Goal: Task Accomplishment & Management: Manage account settings

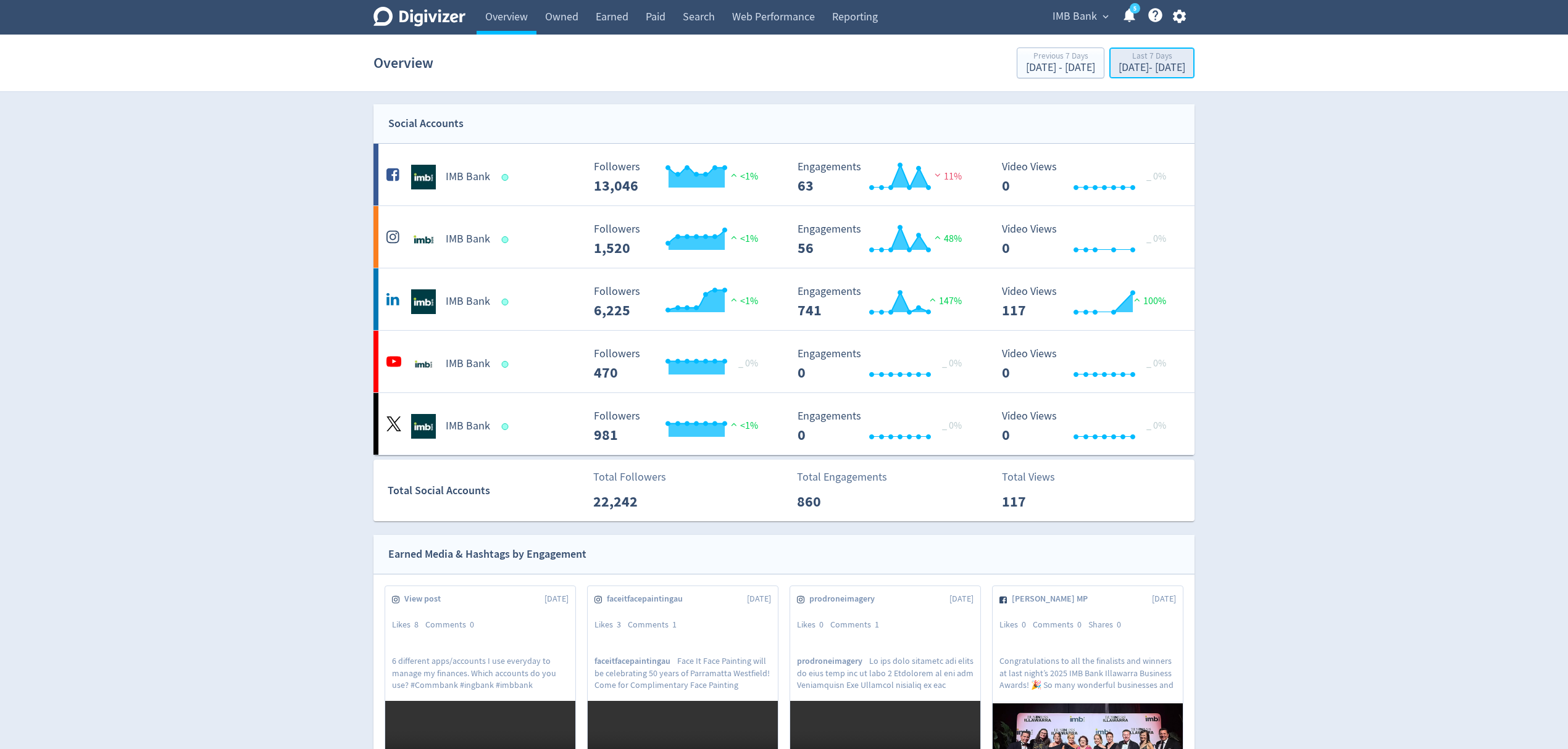
click at [1118, 64] on div "Sep 19, 2025 - Sep 25, 2025" at bounding box center [1152, 68] width 66 height 11
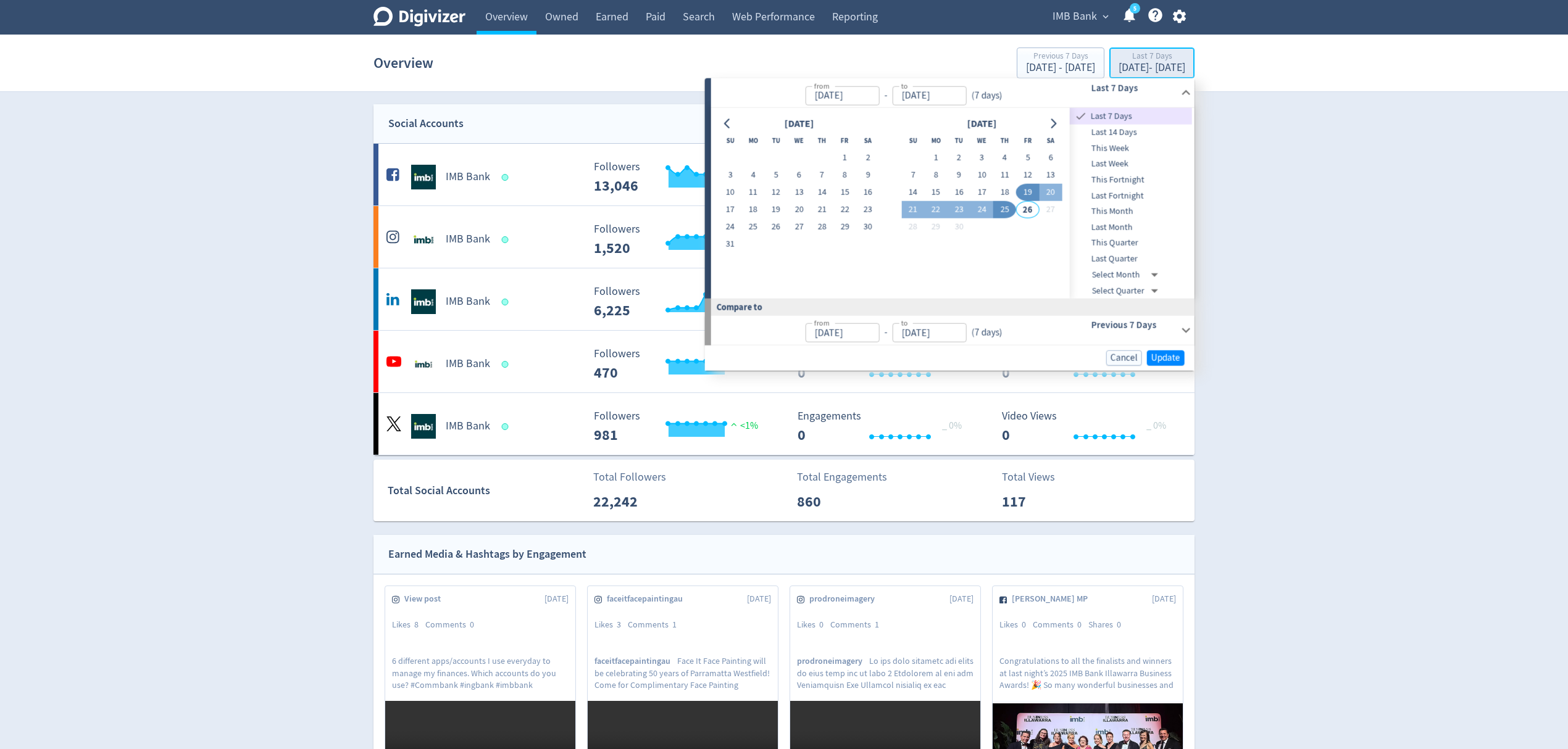
type input "[DATE]"
click at [931, 190] on button "15" at bounding box center [936, 193] width 23 height 17
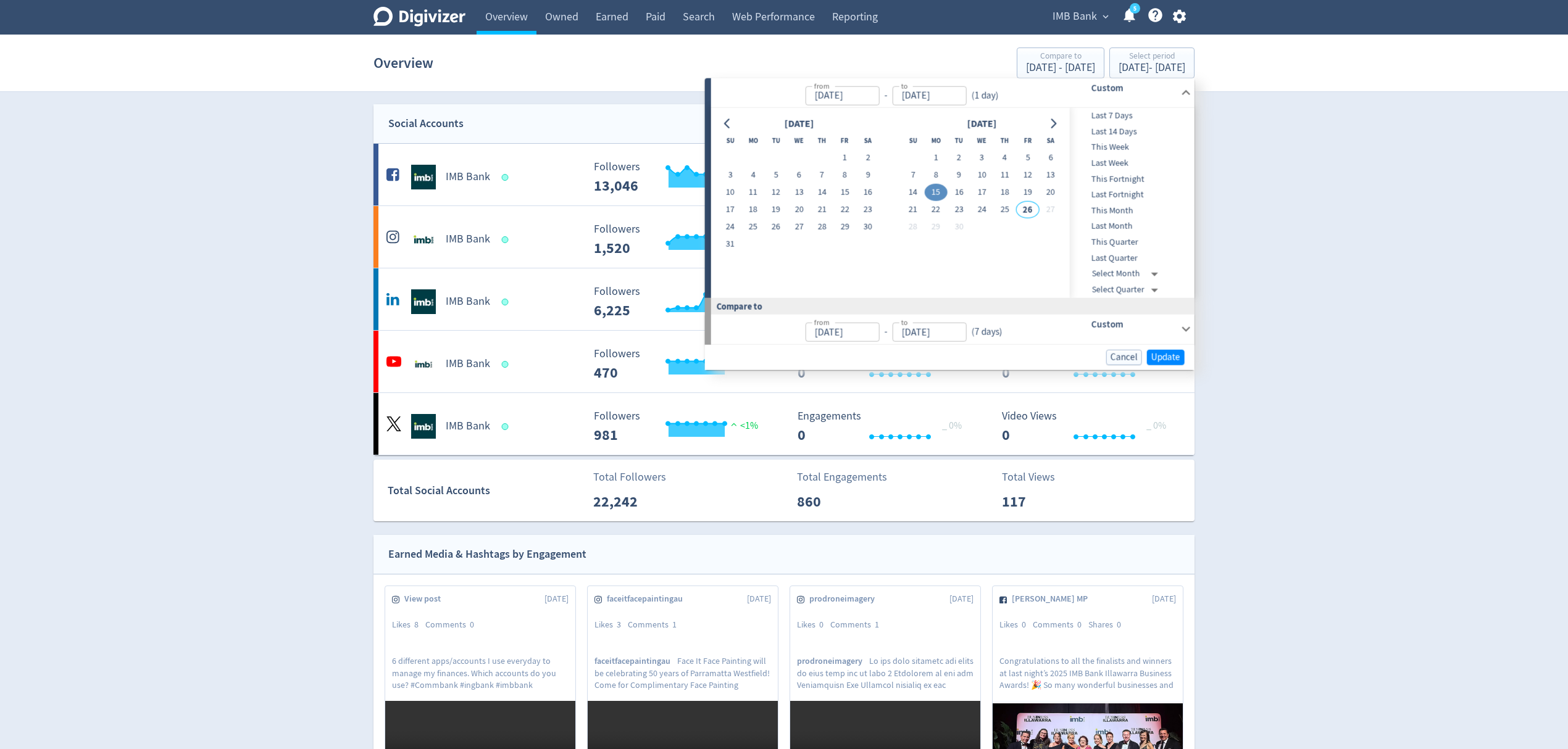
type input "Sep 15, 2025"
click at [911, 210] on button "21" at bounding box center [912, 209] width 23 height 17
type input "Sep 21, 2025"
type input "Sep 08, 2025"
type input "Sep 14, 2025"
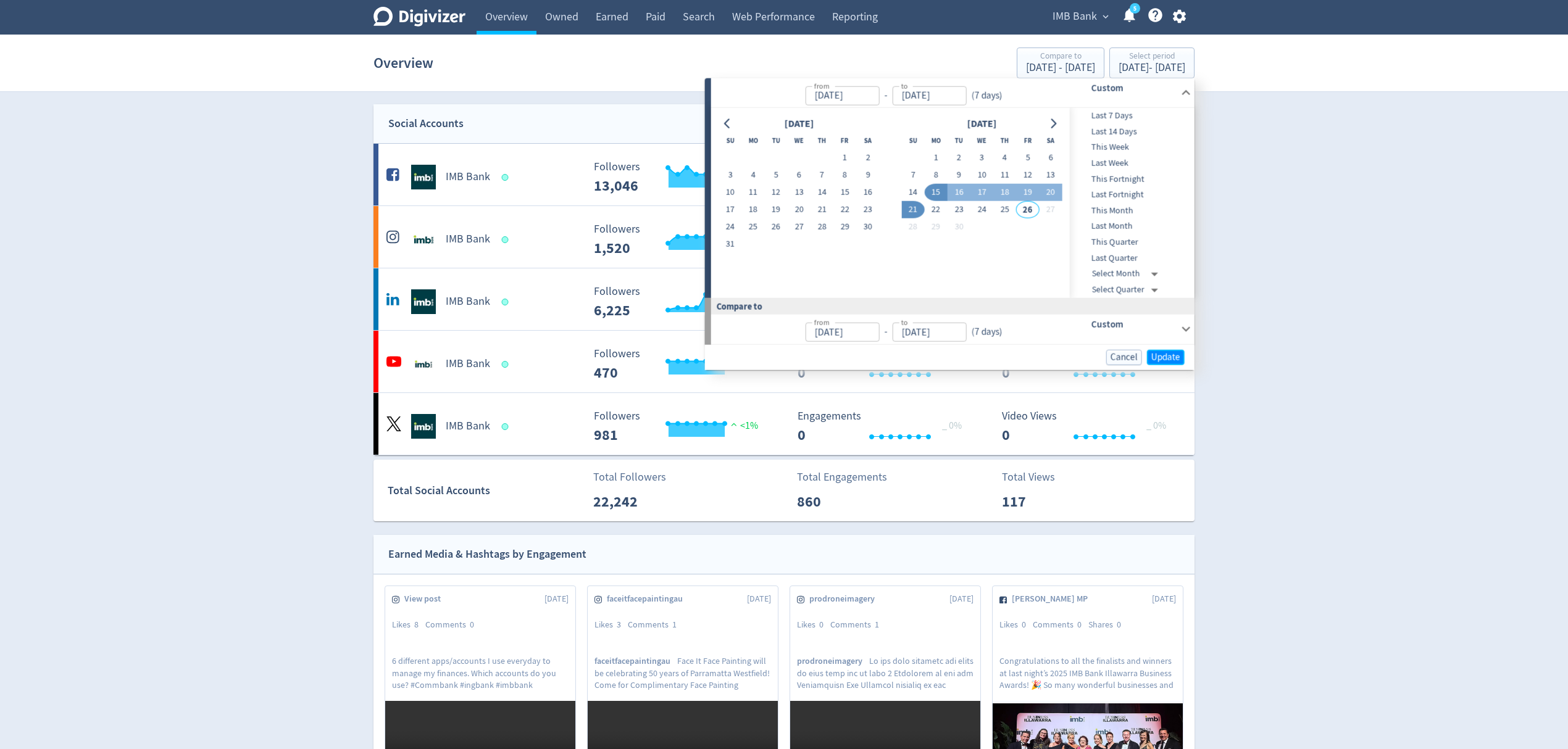
click at [1174, 356] on span "Update" at bounding box center [1166, 357] width 29 height 9
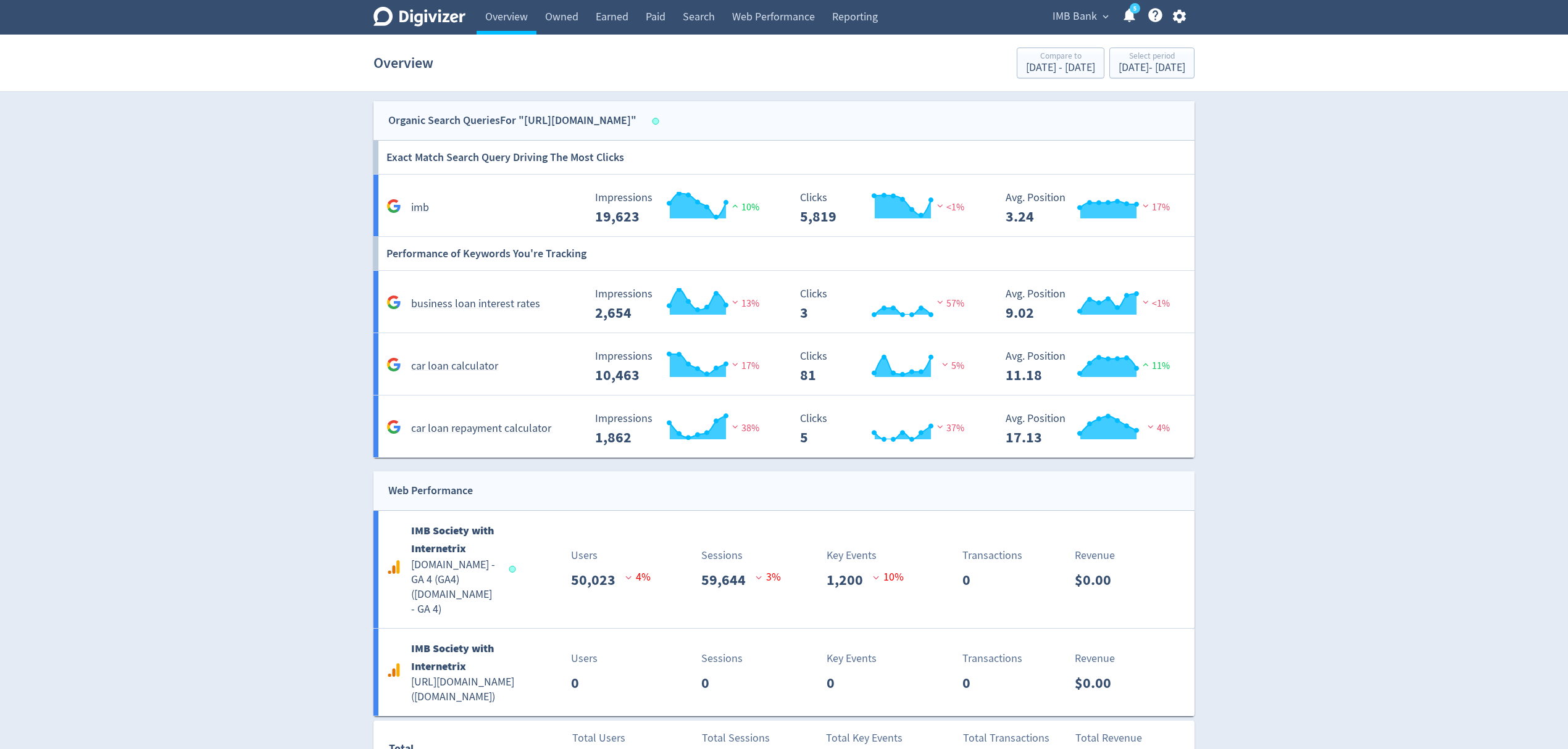
scroll to position [1832, 0]
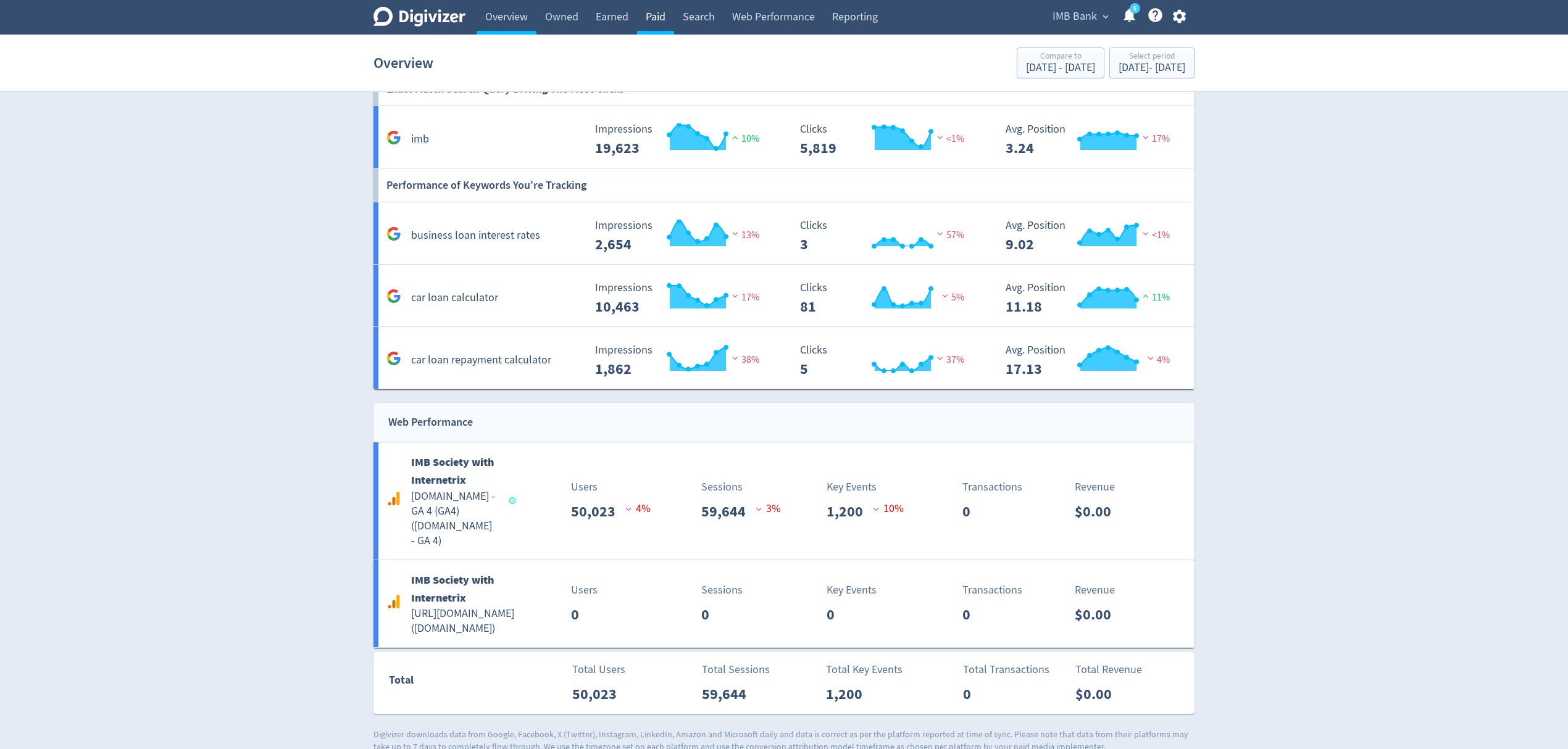
click at [655, 18] on link "Paid" at bounding box center [656, 17] width 37 height 35
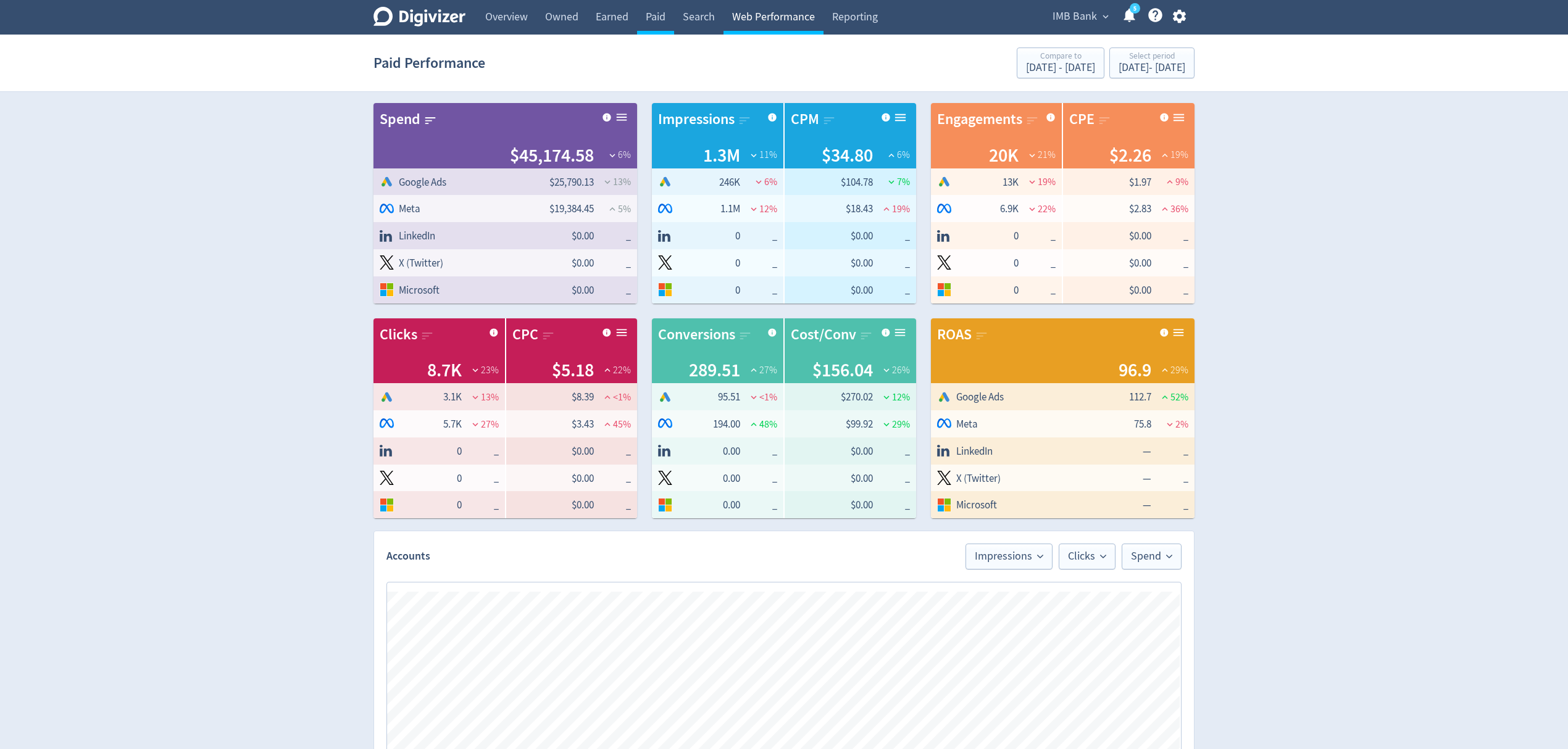
click at [753, 13] on link "Web Performance" at bounding box center [773, 17] width 100 height 35
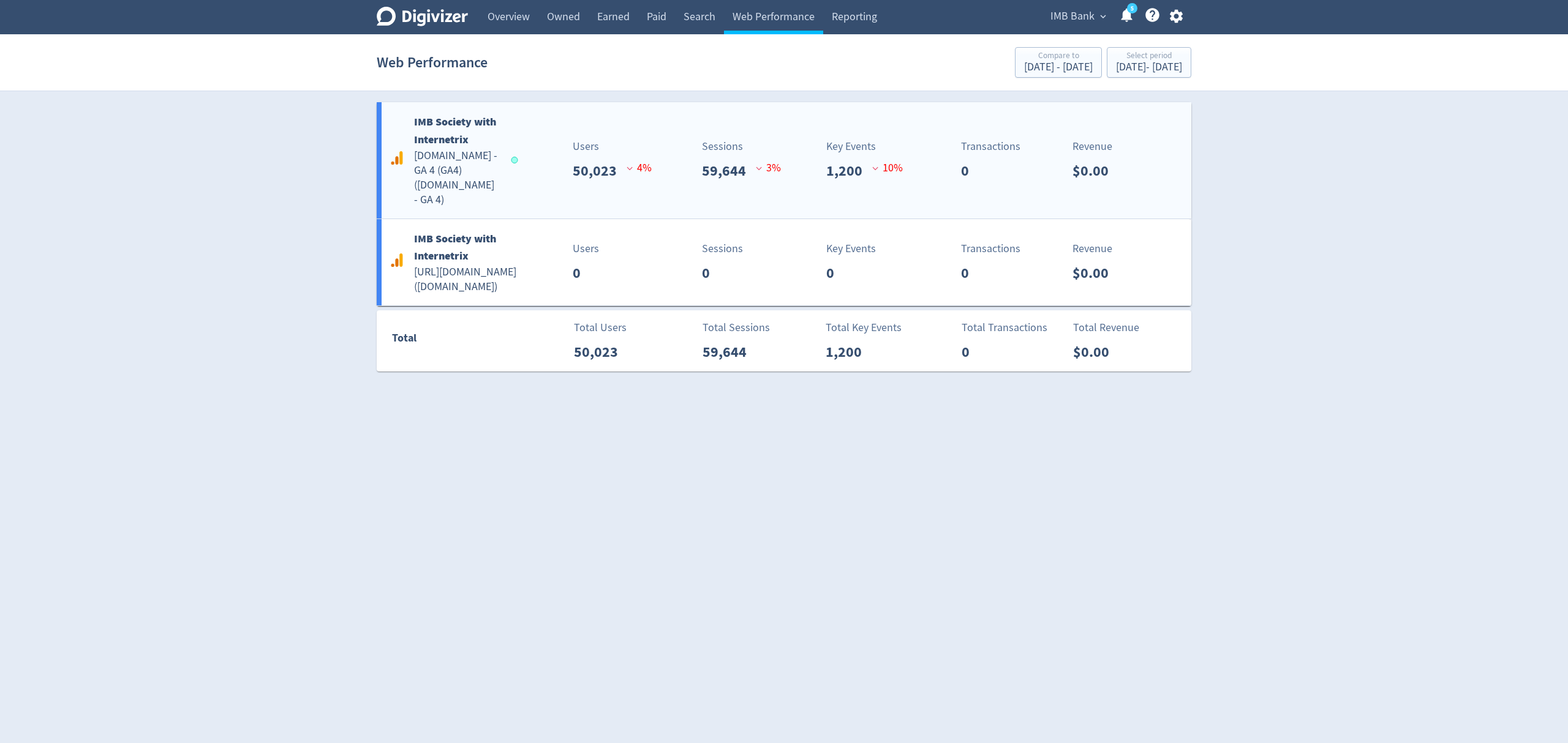
click at [552, 184] on div "IMB Society with Internetrix imb.com.au - GA 4 (GA4) ( imb.com.au - GA 4 ) User…" at bounding box center [784, 160] width 815 height 116
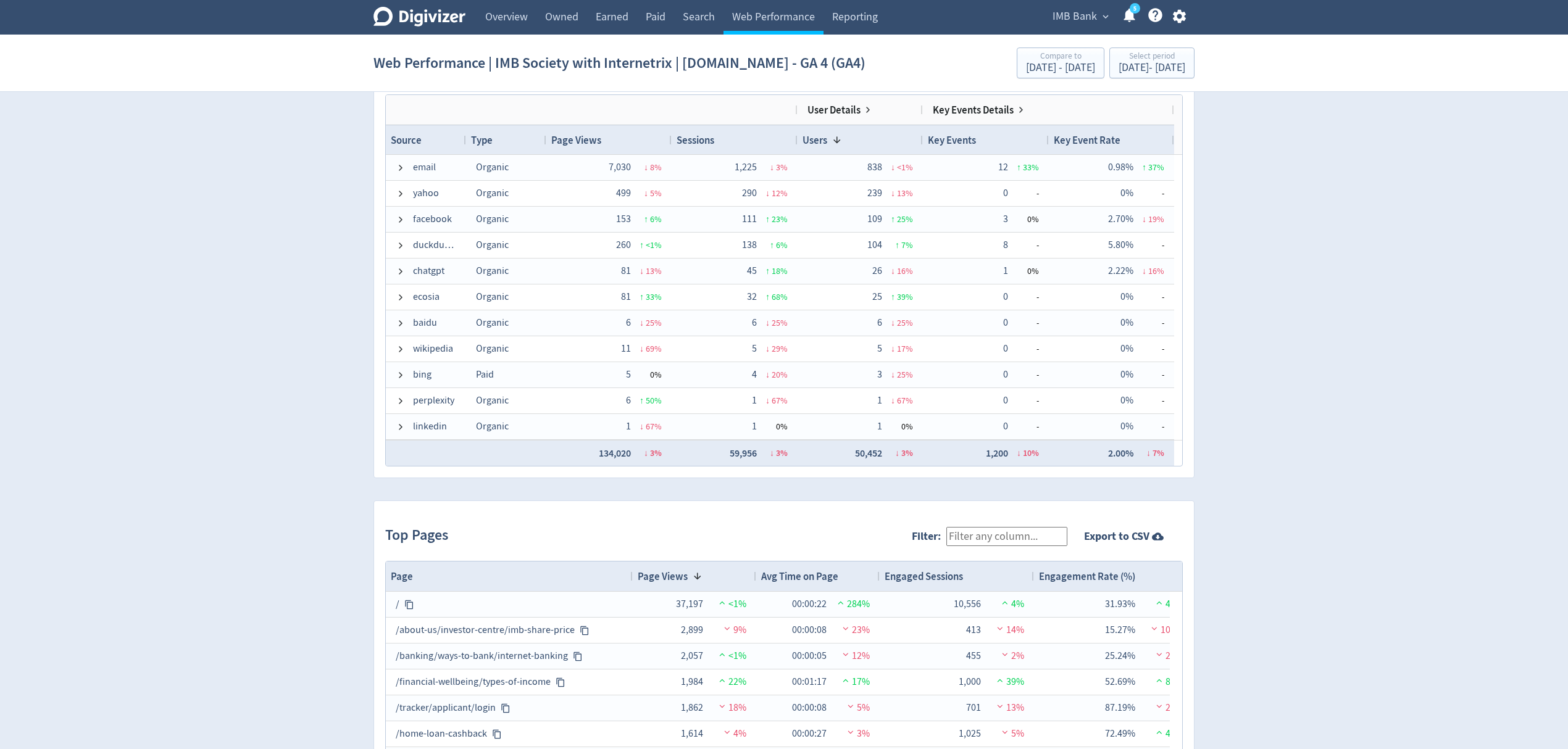
scroll to position [886, 0]
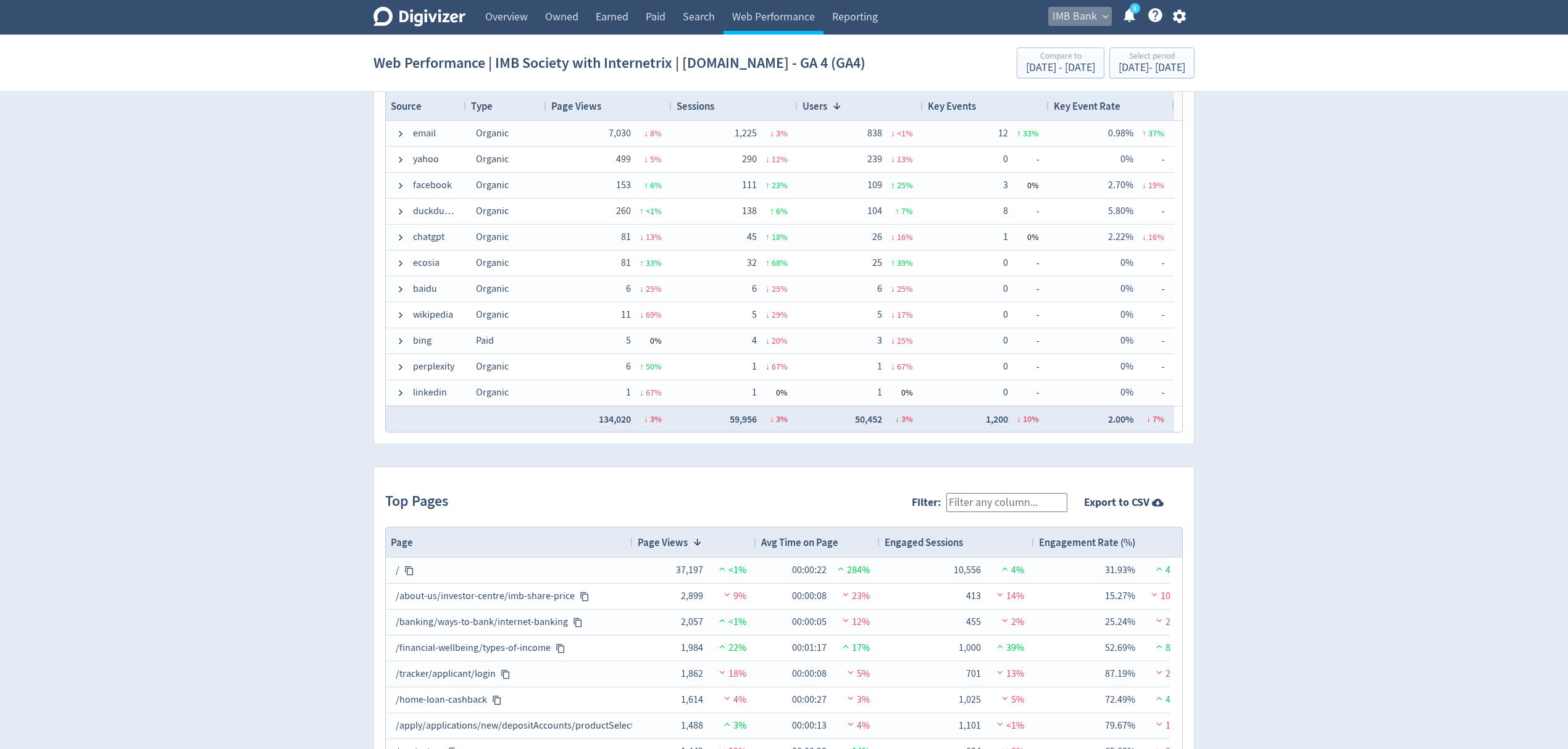
click at [1075, 15] on span "IMB Bank" at bounding box center [1075, 17] width 44 height 20
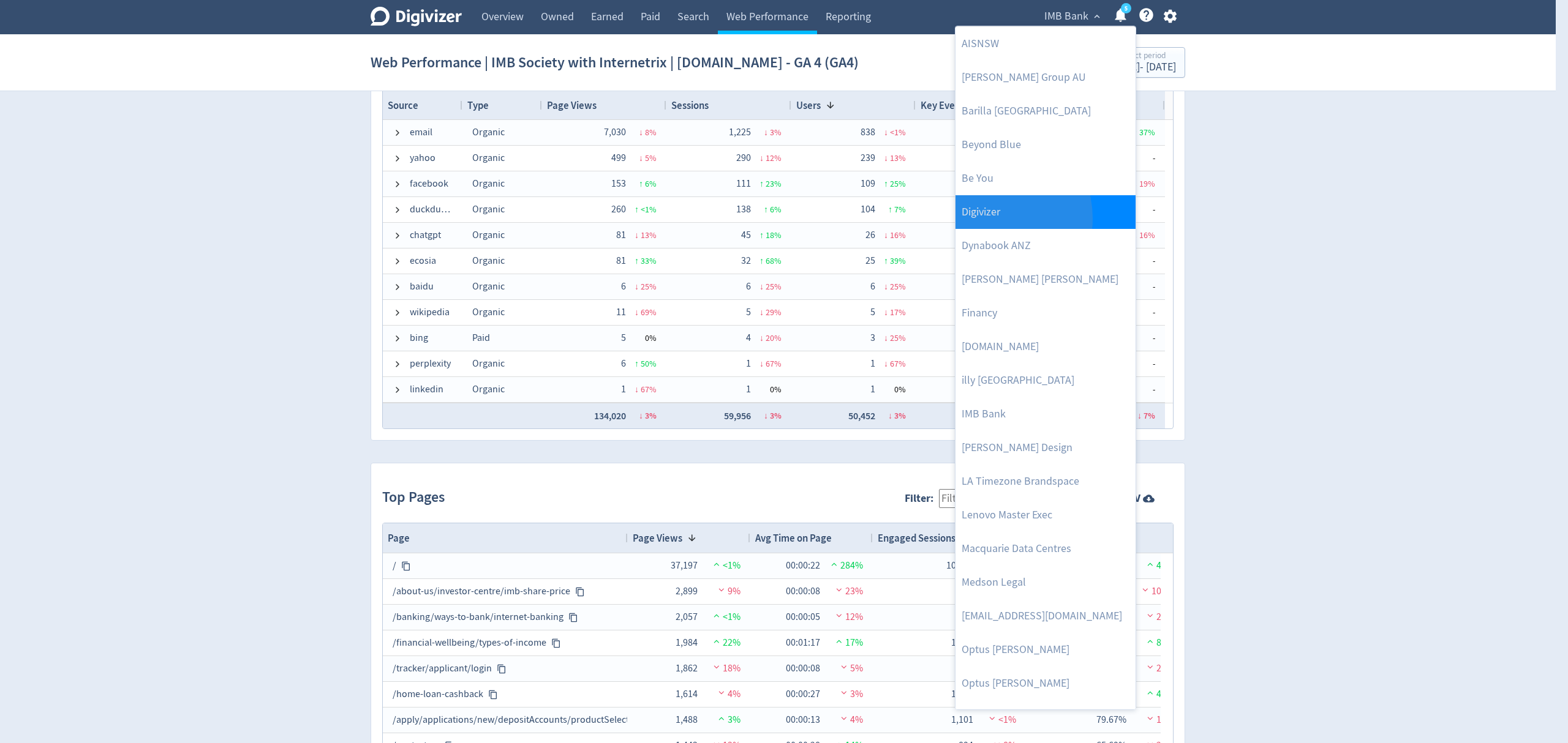
click at [983, 219] on link "Digivizer" at bounding box center [1045, 212] width 180 height 34
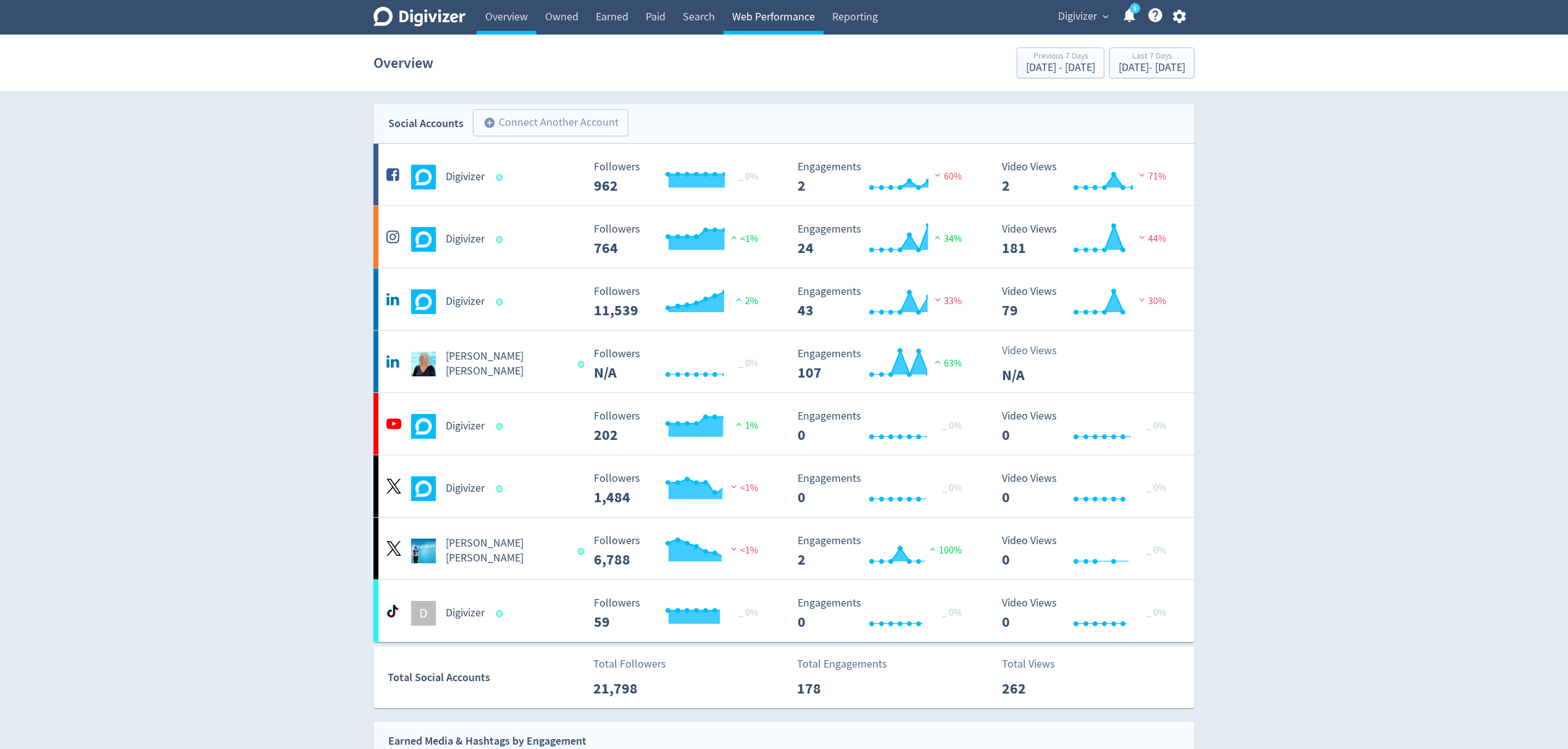
click at [734, 13] on link "Web Performance" at bounding box center [773, 17] width 100 height 35
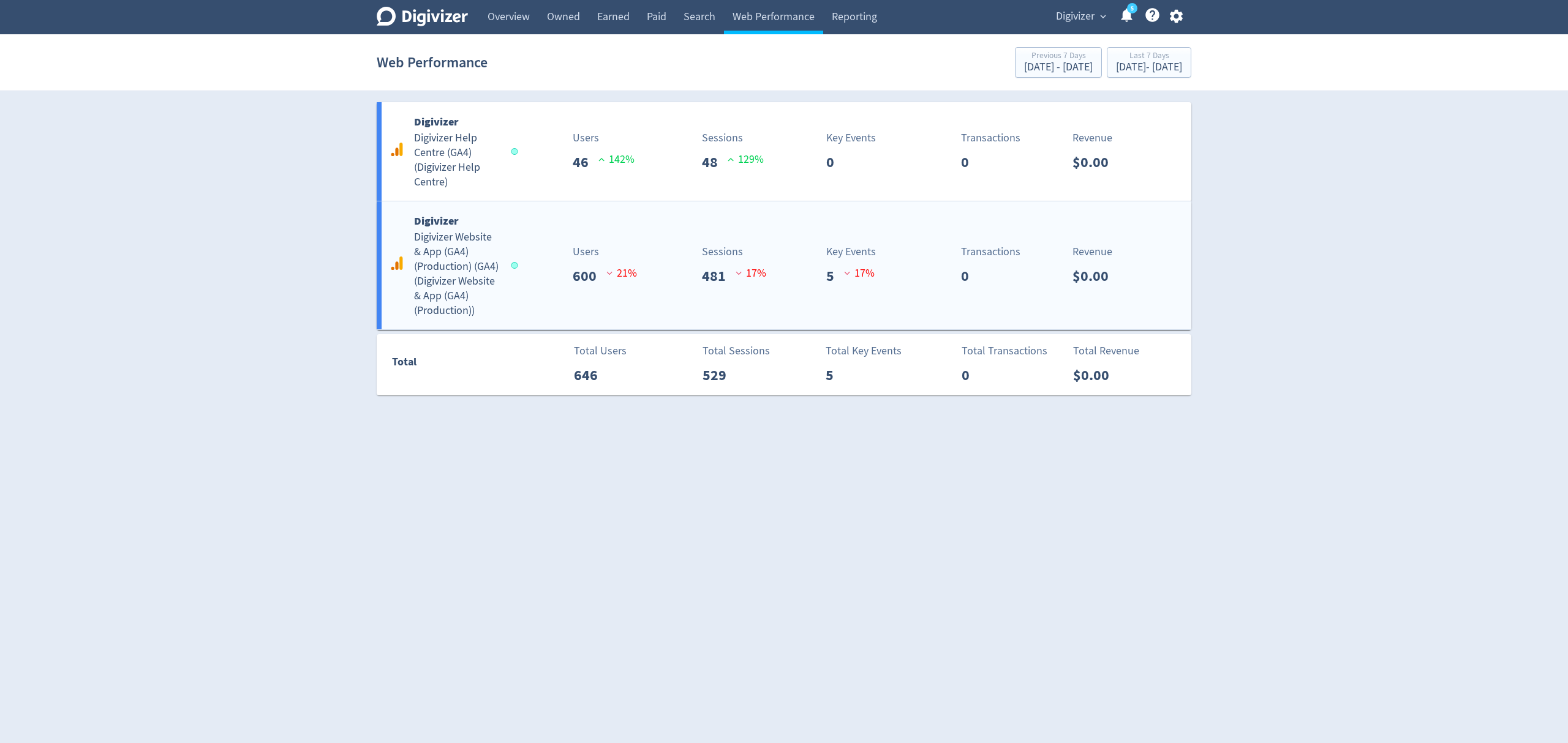
click at [545, 232] on div "Digivizer Digivizer Website & App (GA4) (Production) (GA4) ( Digivizer Website …" at bounding box center [784, 265] width 815 height 128
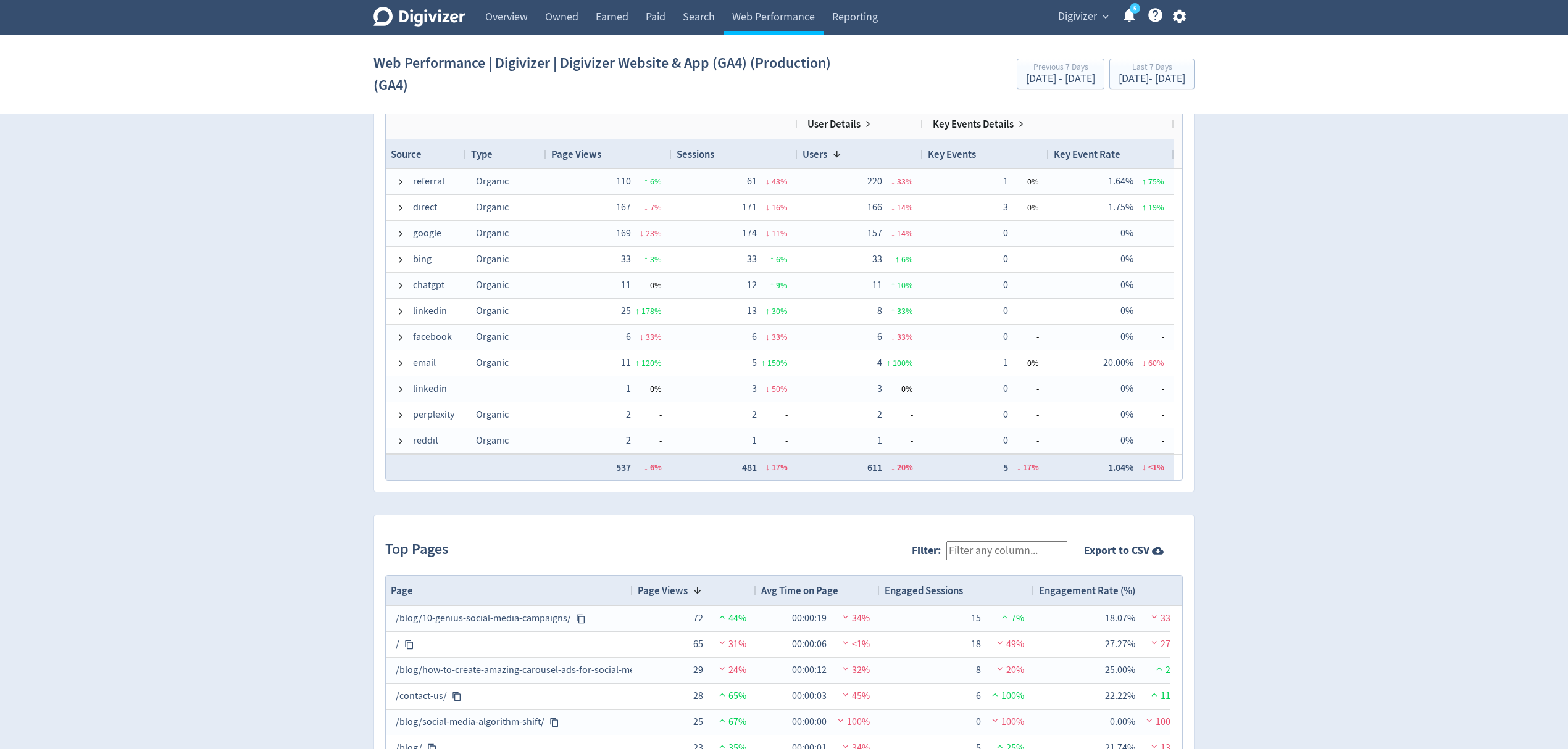
scroll to position [658, 0]
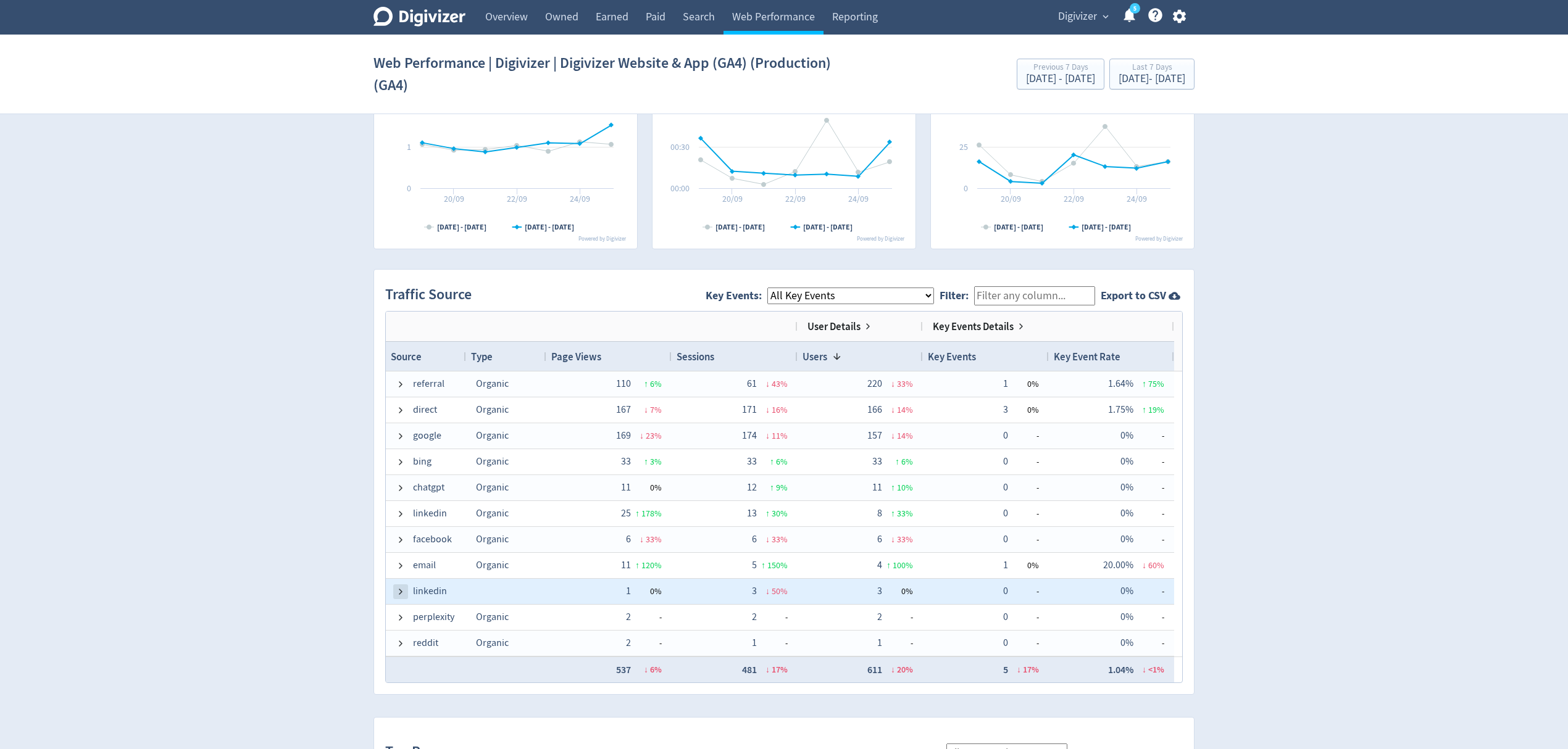
click at [401, 591] on span at bounding box center [401, 592] width 10 height 10
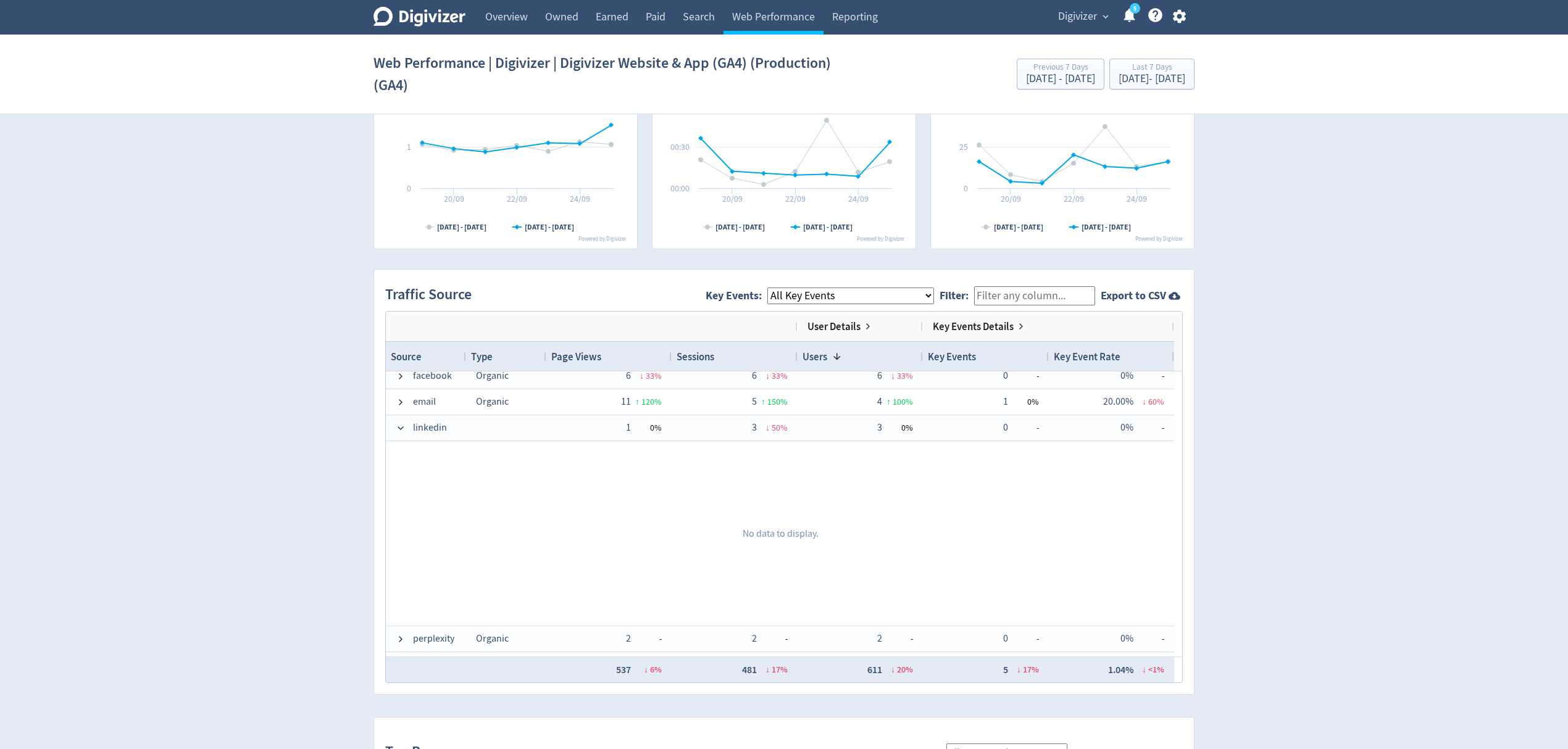
scroll to position [165, 0]
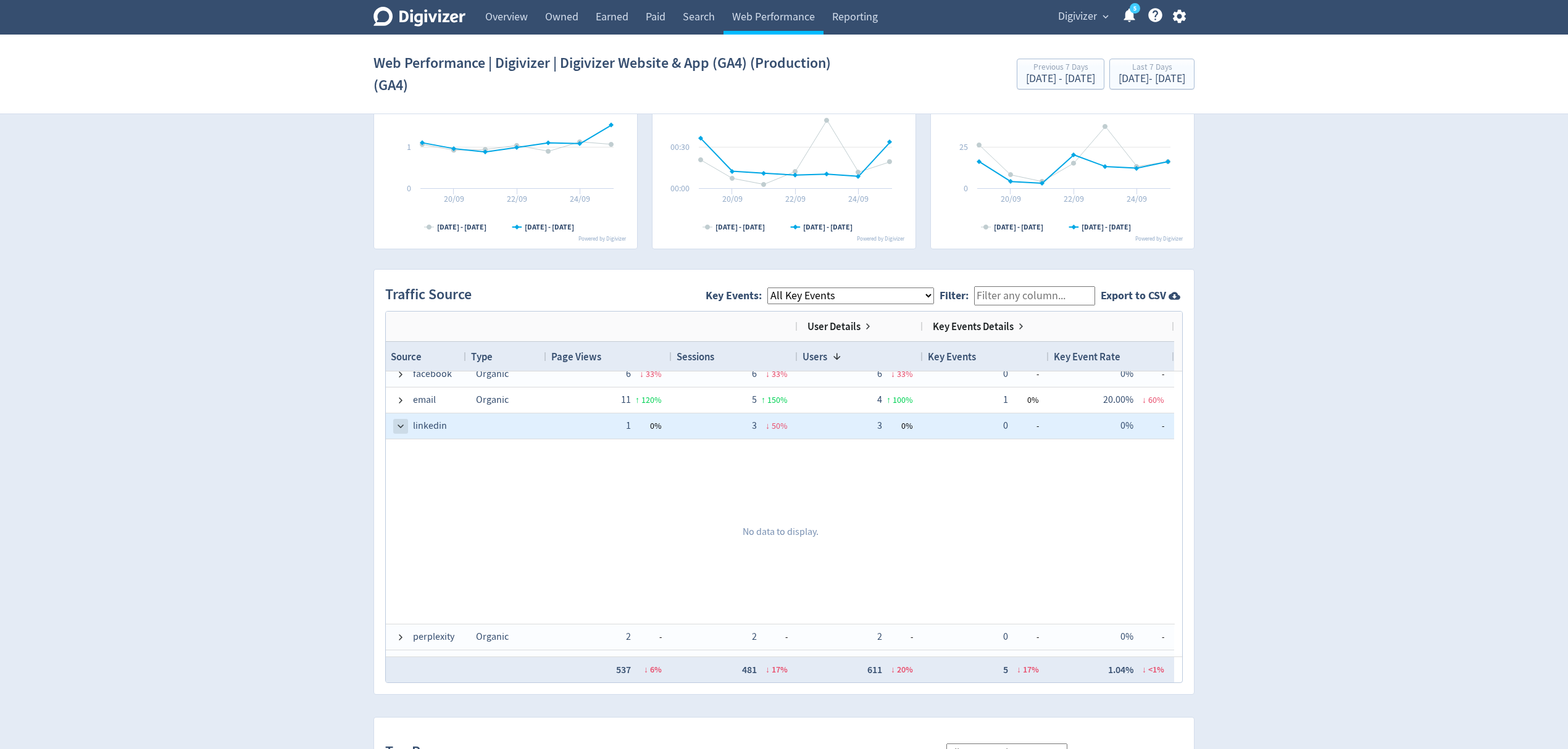
click at [397, 428] on span at bounding box center [401, 427] width 10 height 10
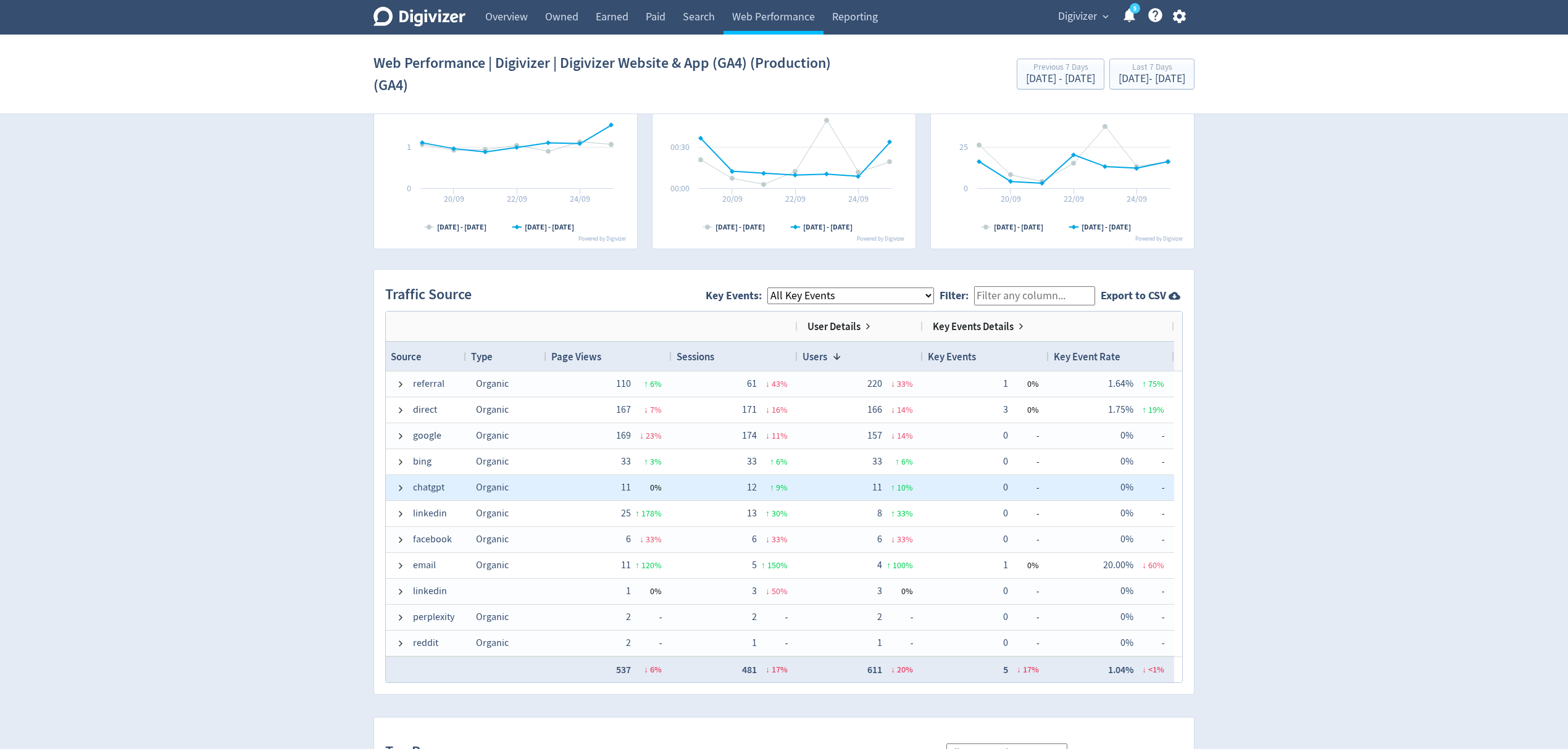
scroll to position [741, 0]
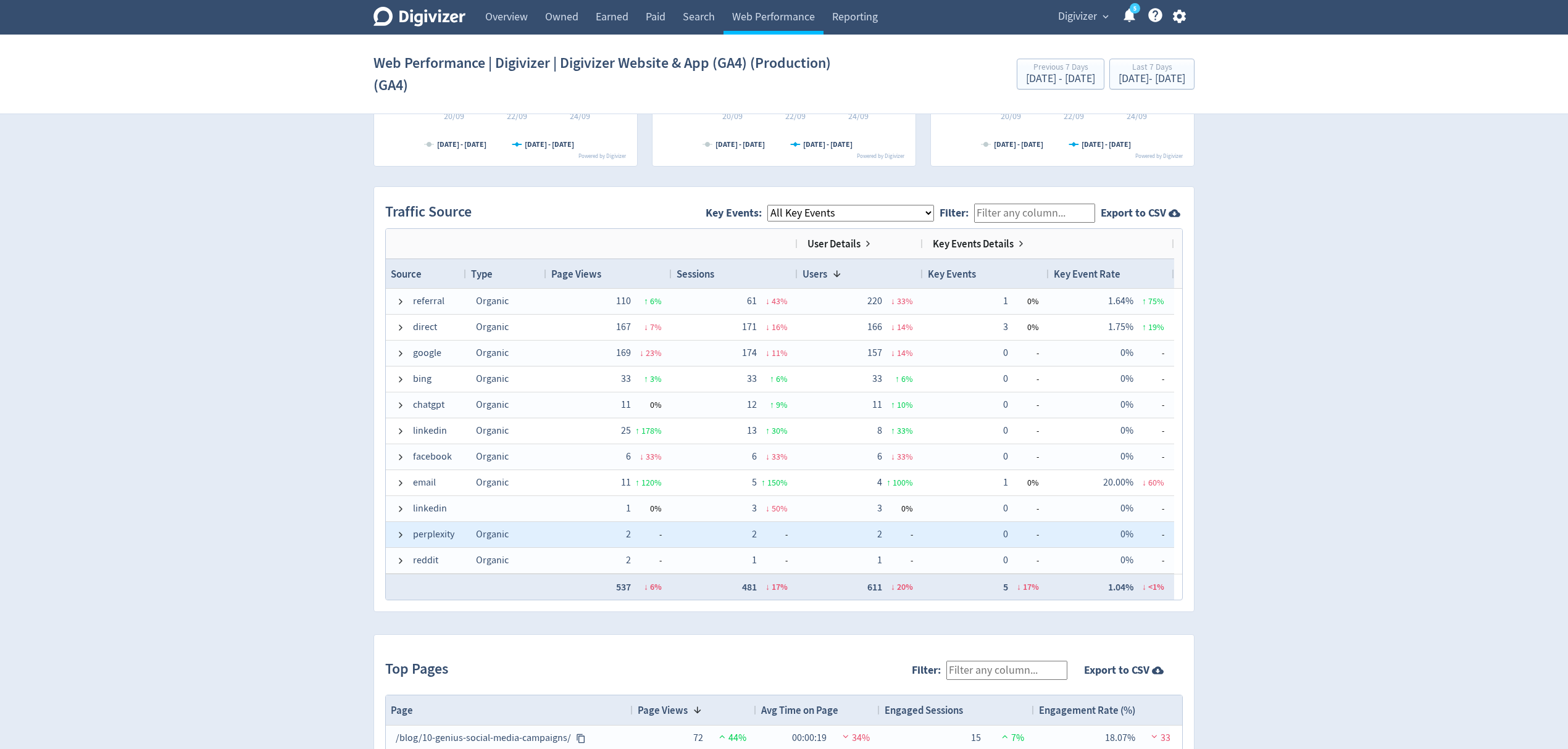
click at [405, 541] on span at bounding box center [401, 535] width 10 height 24
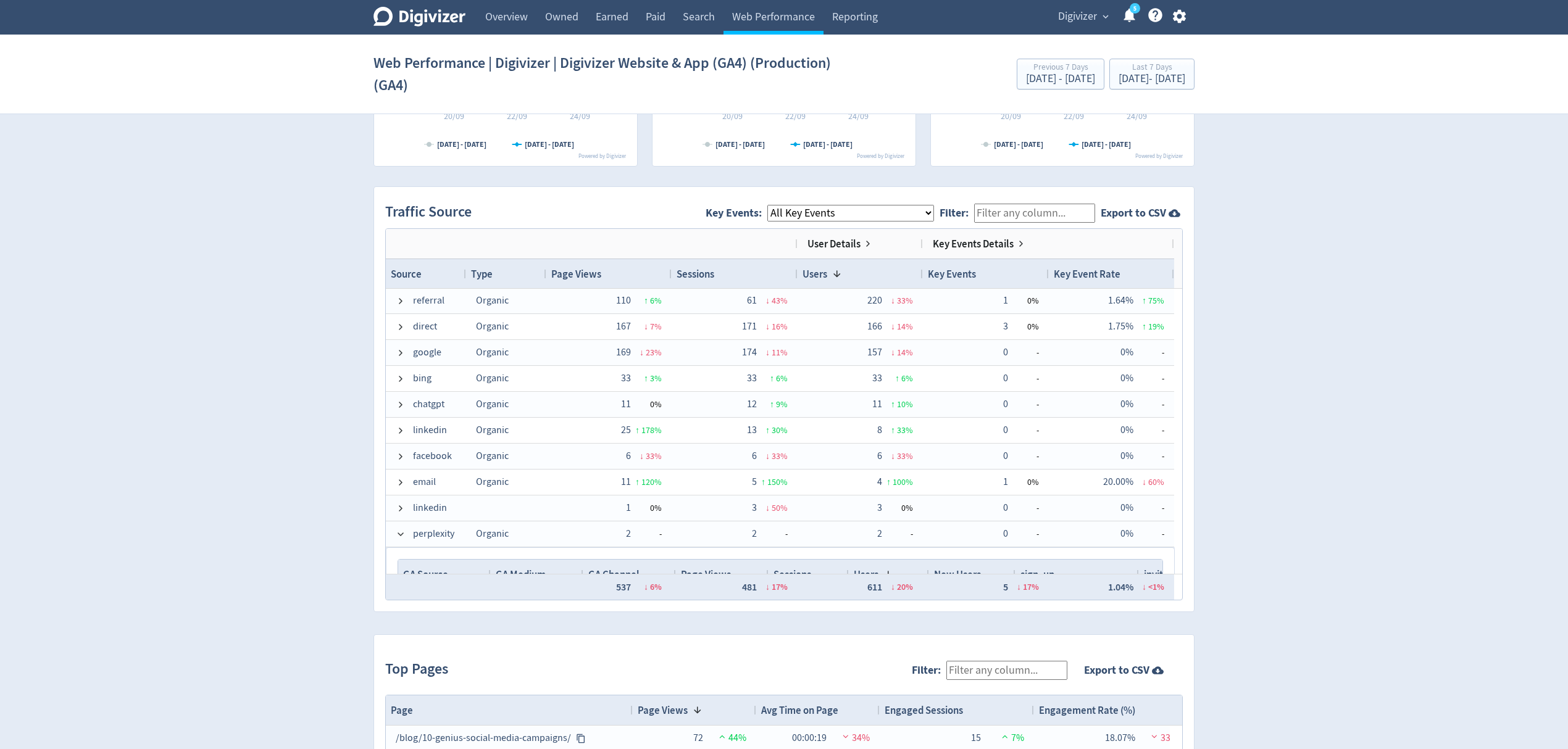
scroll to position [83, 0]
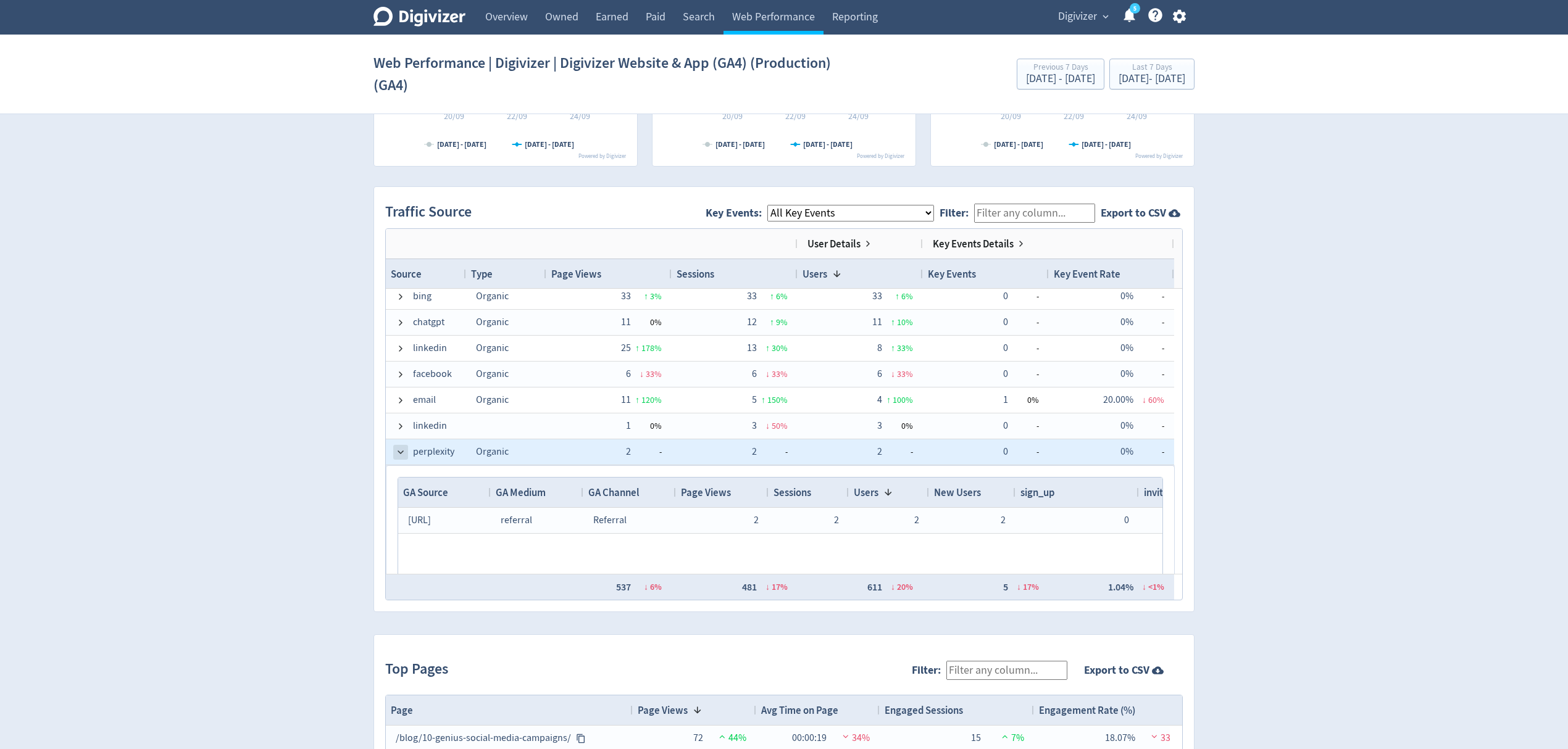
click at [405, 454] on span at bounding box center [401, 452] width 10 height 10
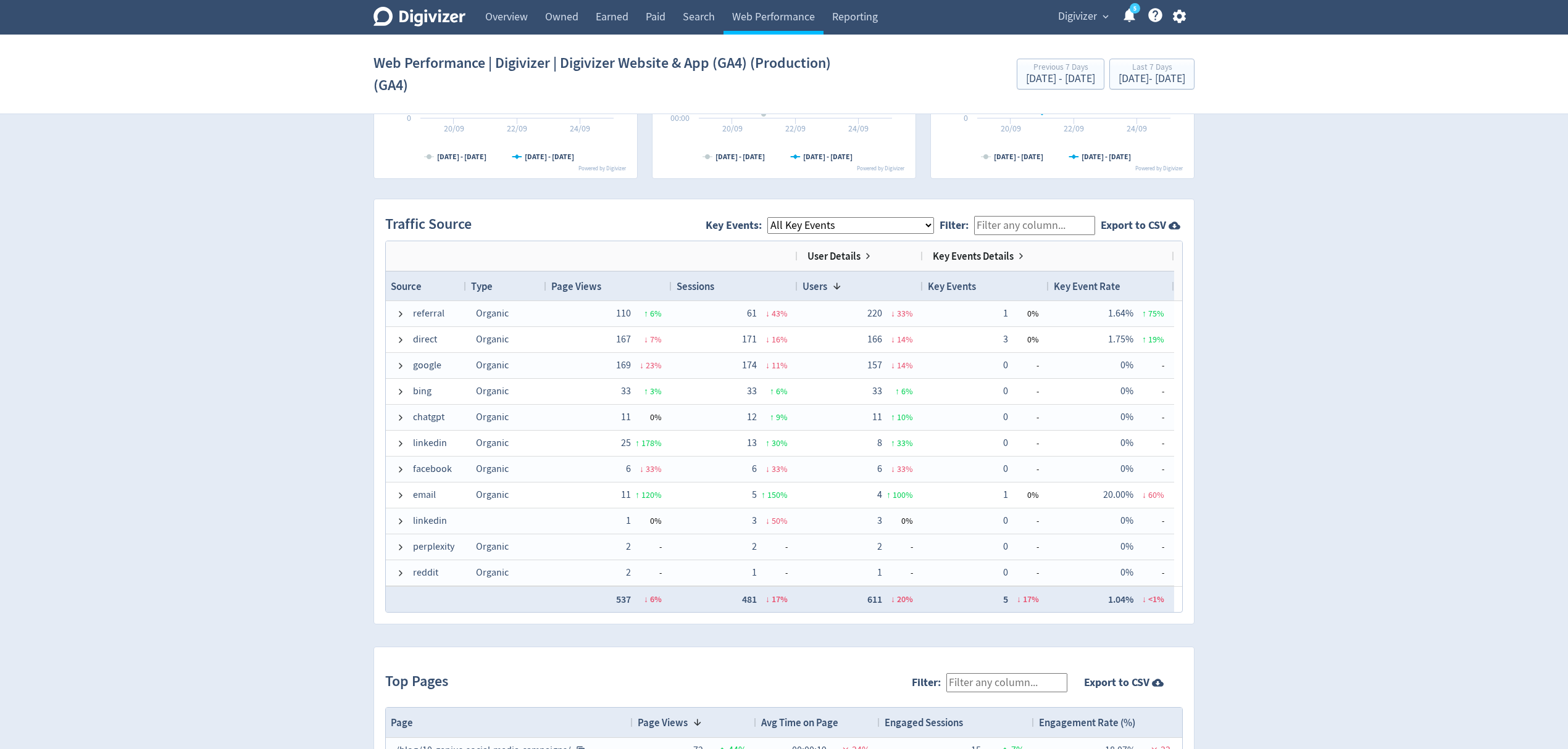
scroll to position [576, 0]
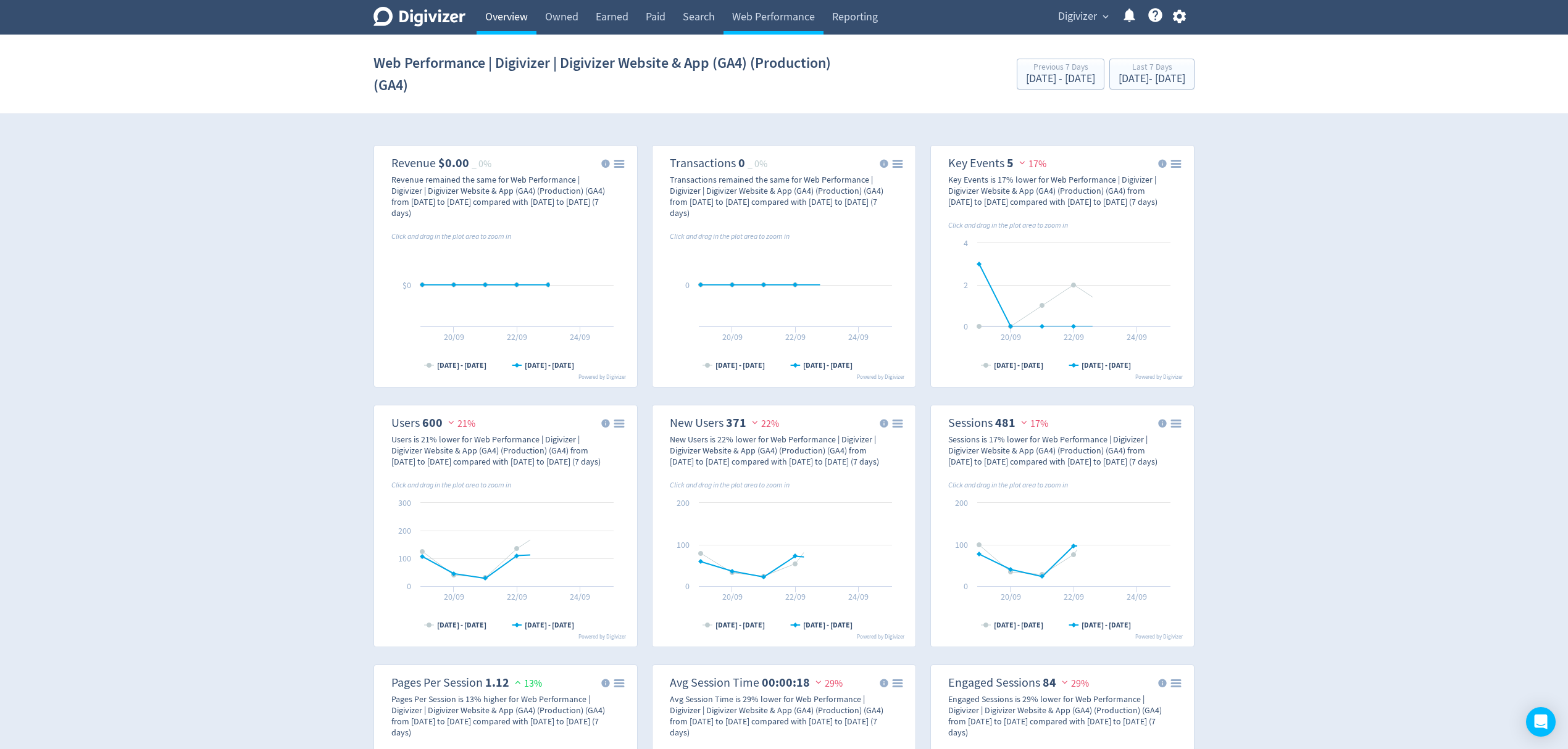
click at [506, 18] on link "Overview" at bounding box center [506, 17] width 60 height 35
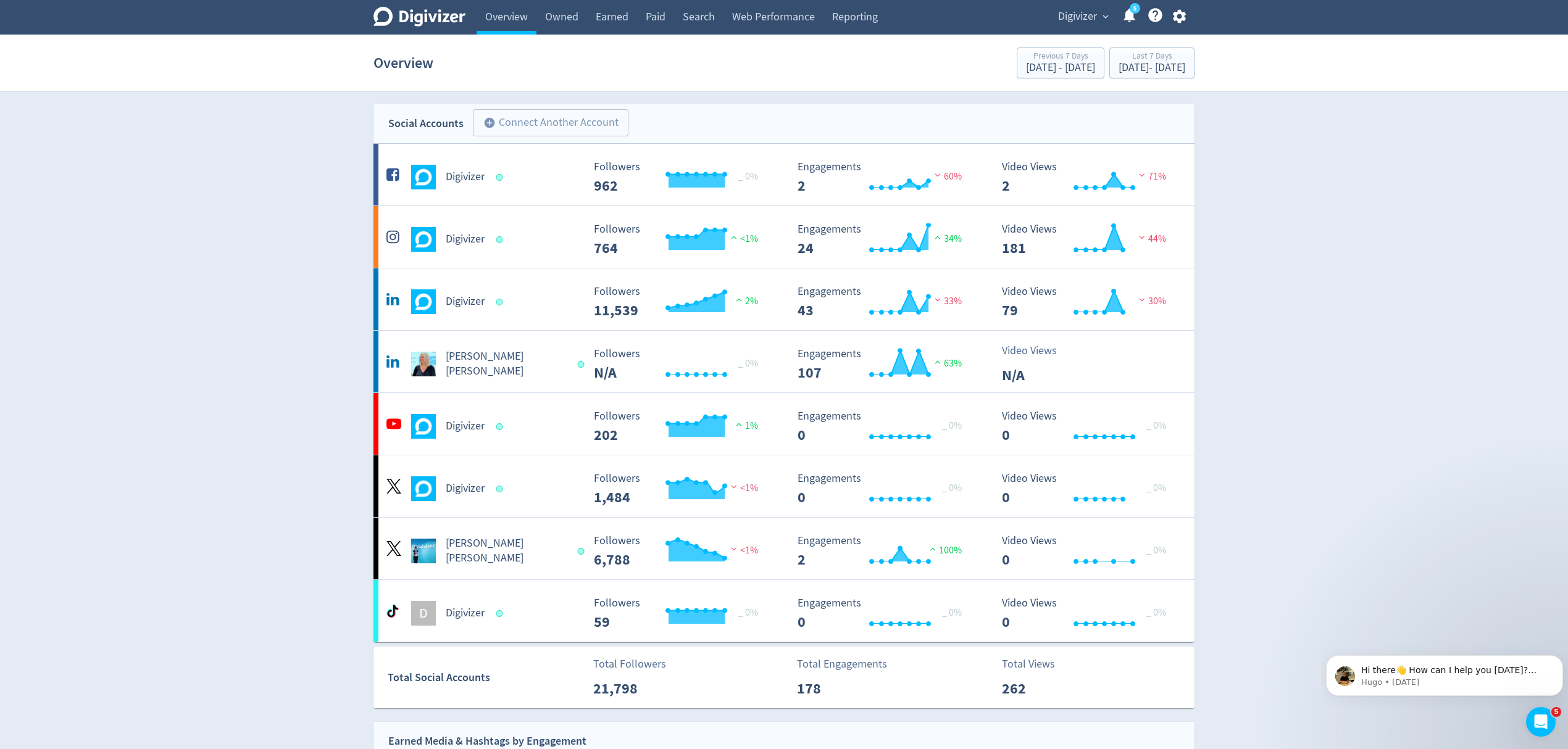
click at [1075, 18] on span "Digivizer" at bounding box center [1078, 17] width 39 height 20
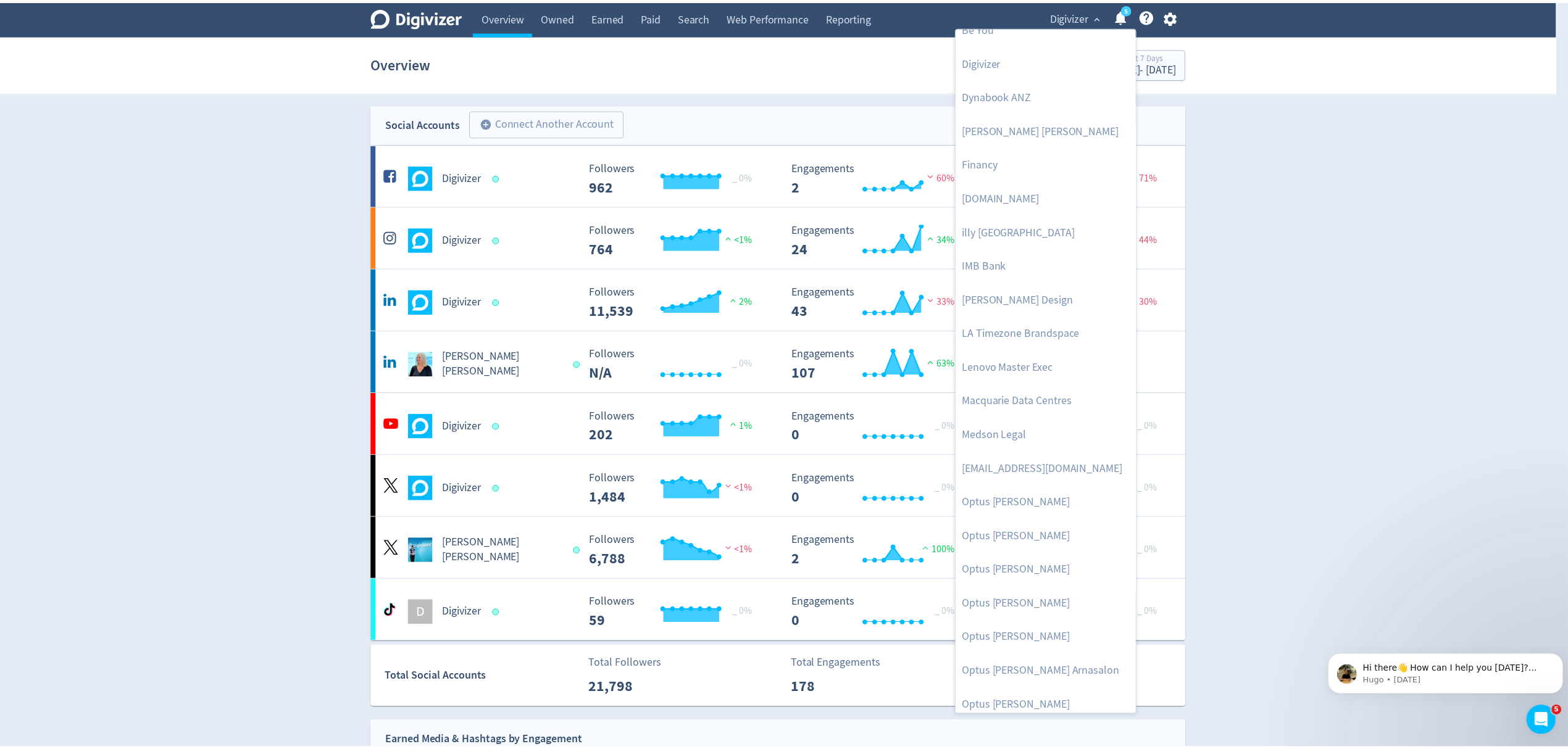
scroll to position [602, 0]
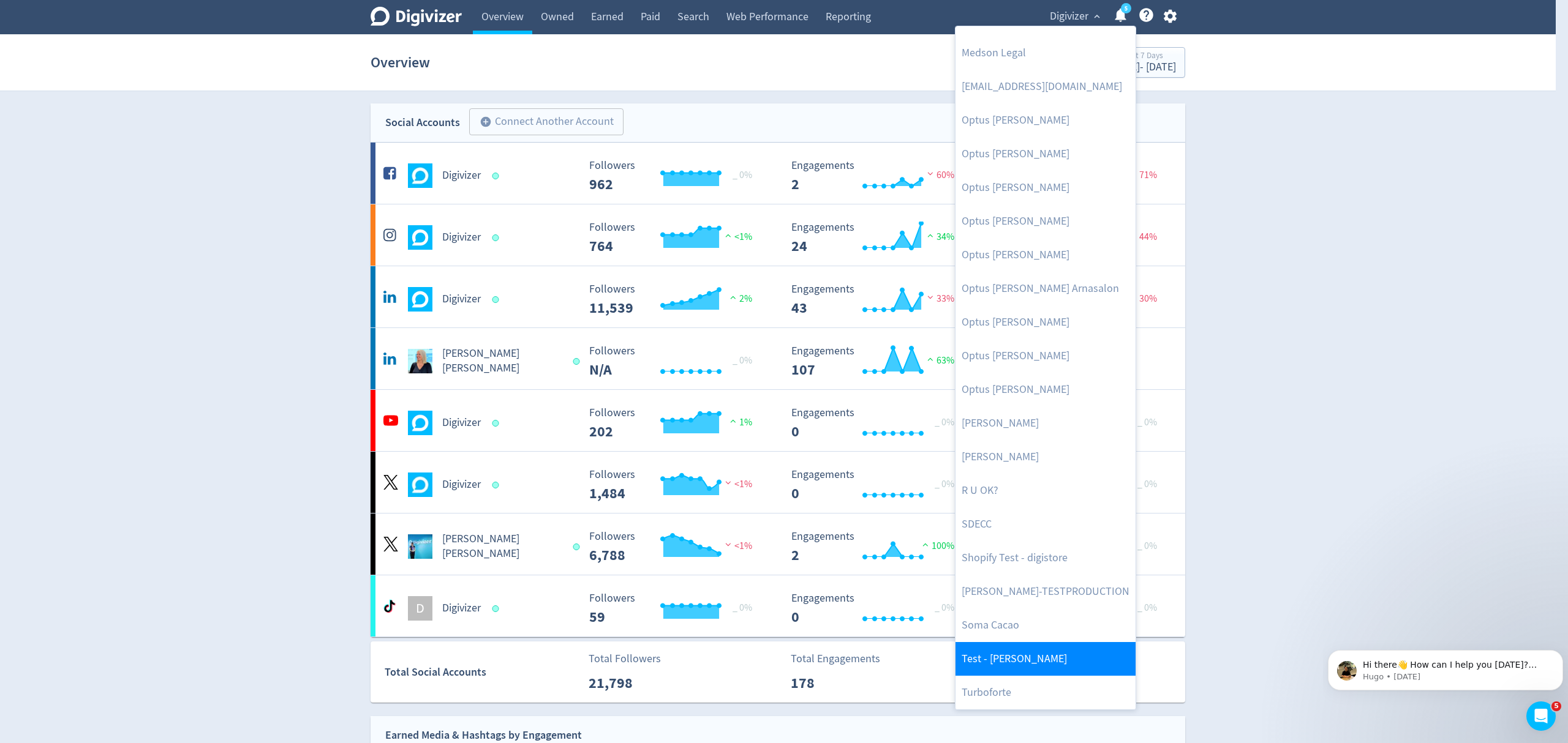
click at [1009, 651] on link "Test - [PERSON_NAME]" at bounding box center [1045, 659] width 180 height 34
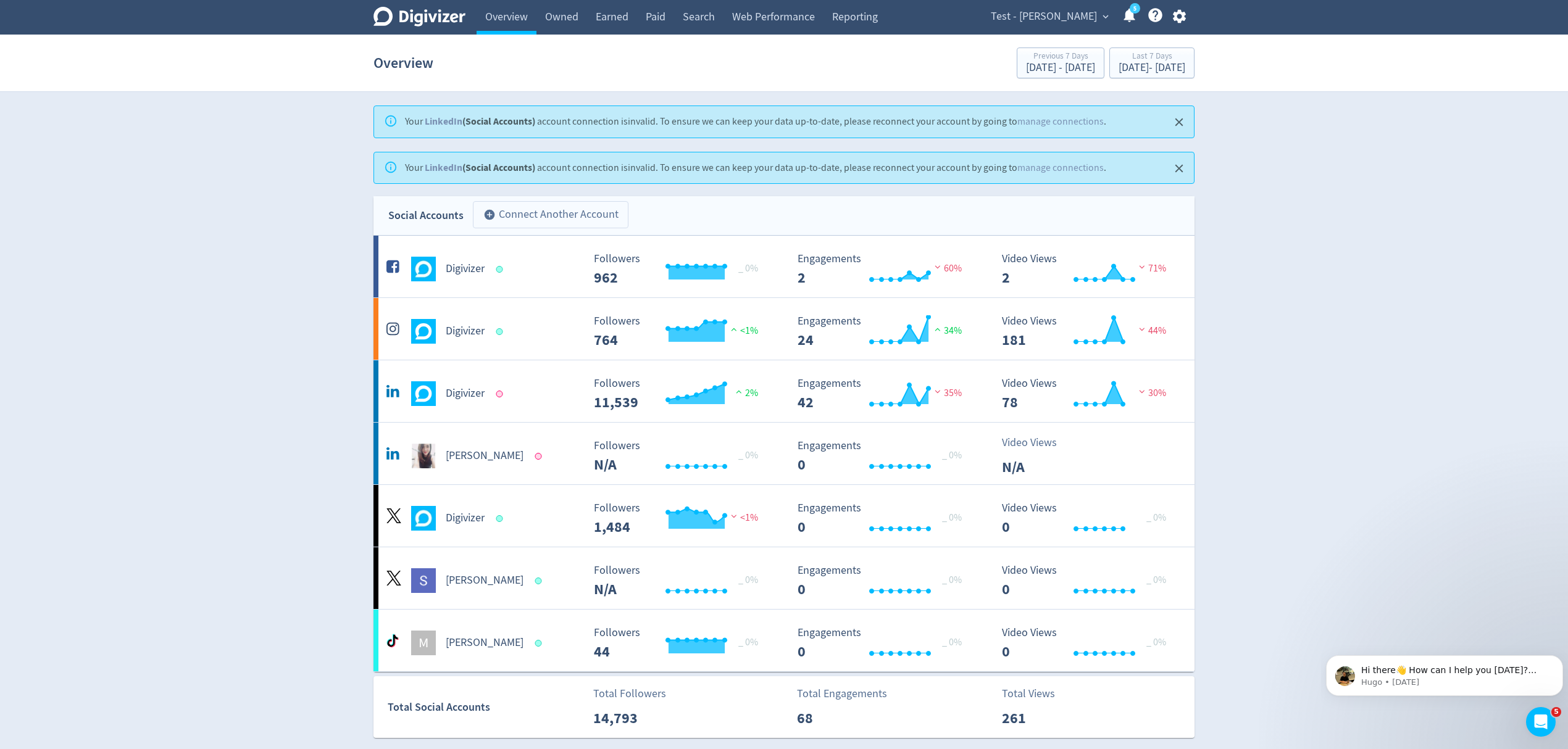
drag, startPoint x: 552, startPoint y: 220, endPoint x: 567, endPoint y: 227, distance: 16.6
click at [552, 220] on button "add_circle Connect Another Account" at bounding box center [550, 214] width 155 height 27
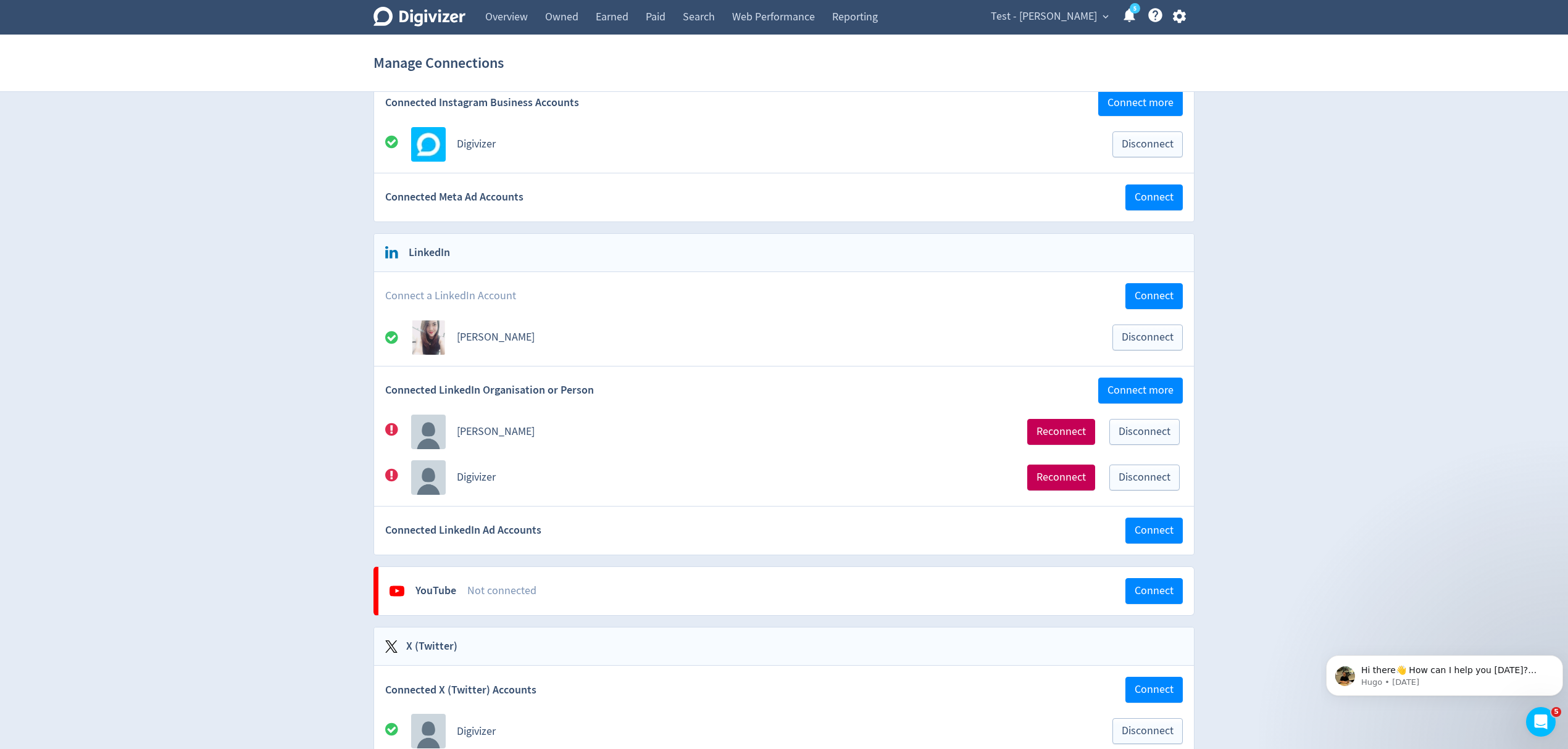
scroll to position [329, 0]
click at [1053, 482] on span "Reconnect" at bounding box center [1061, 478] width 49 height 11
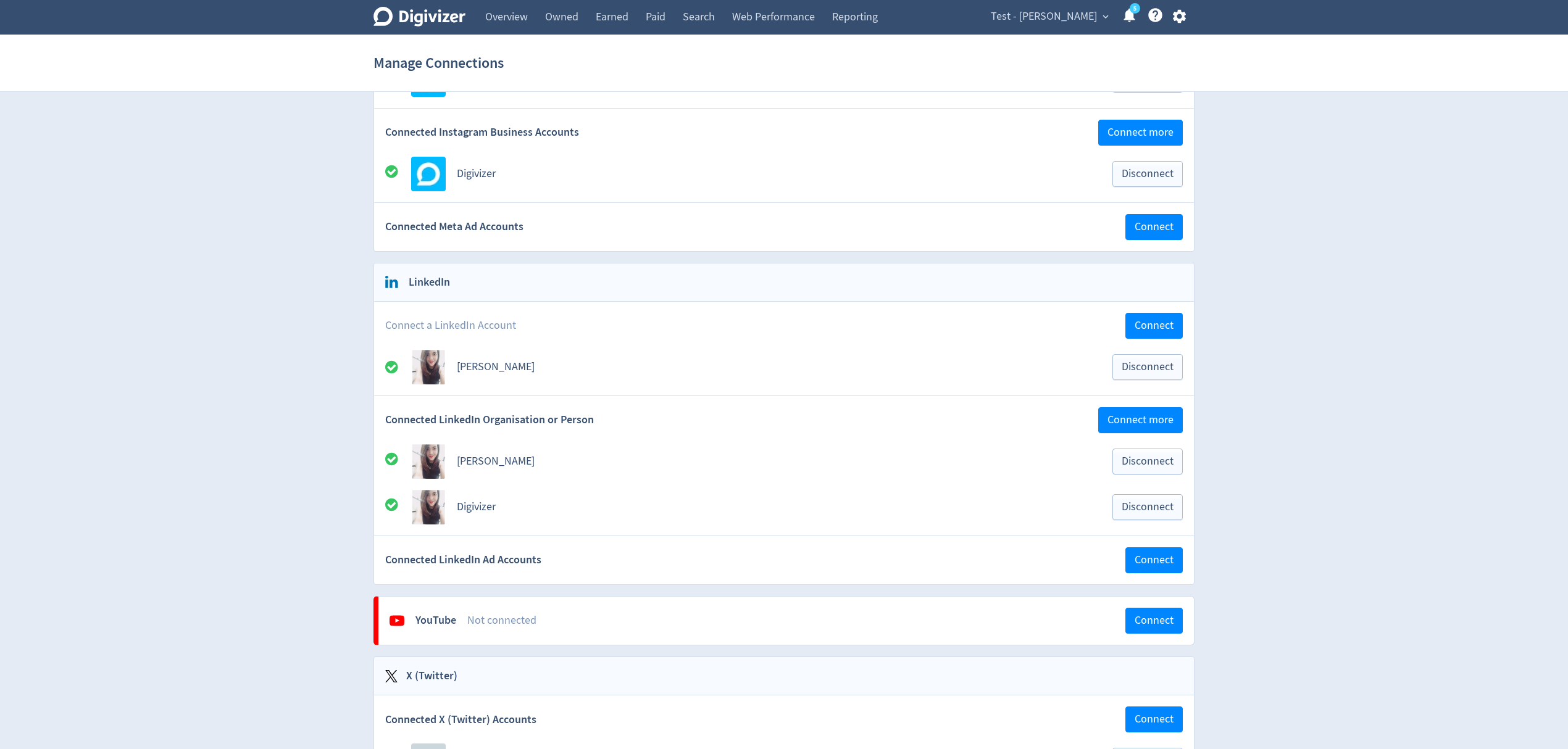
scroll to position [329, 0]
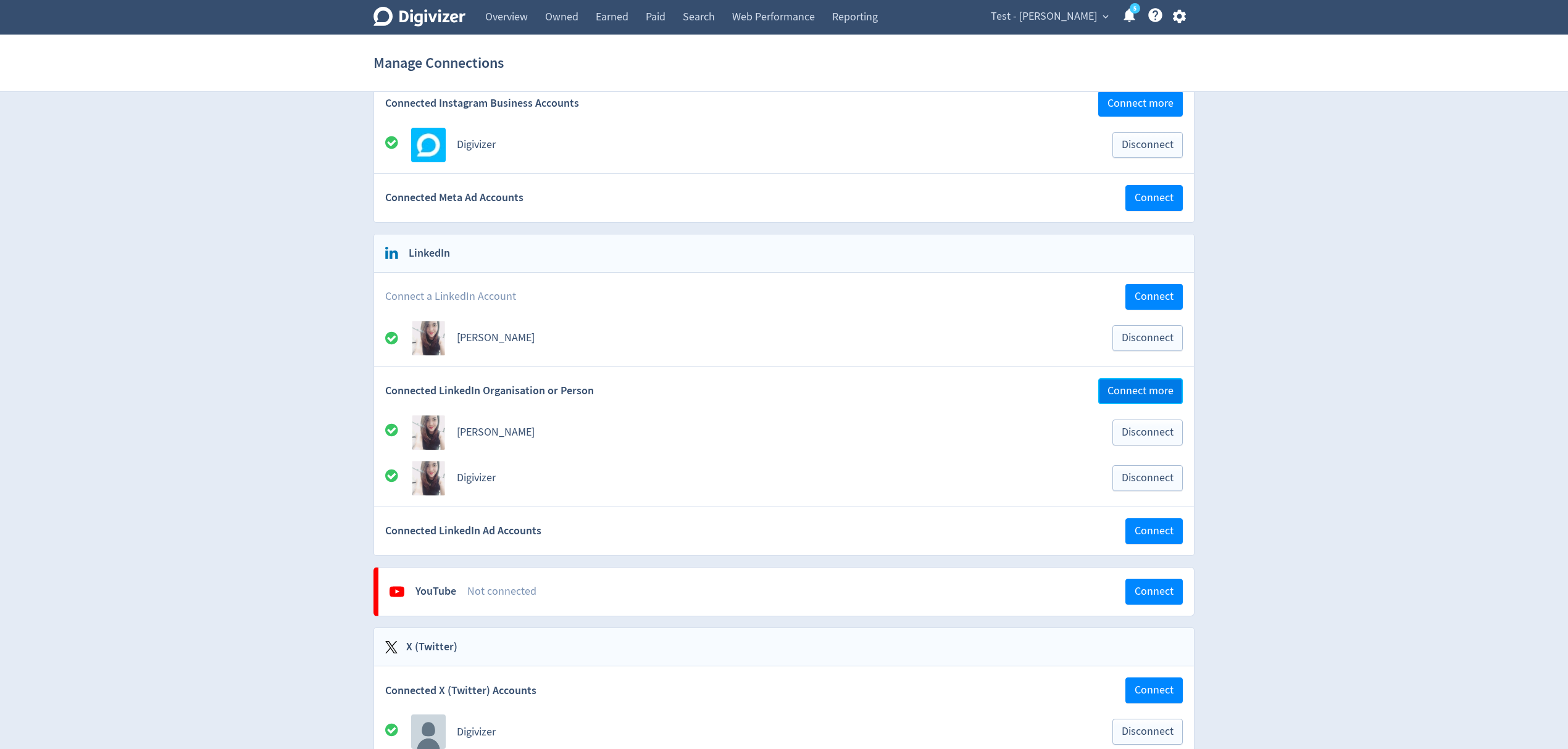
click at [1152, 397] on span "Connect more" at bounding box center [1141, 391] width 66 height 11
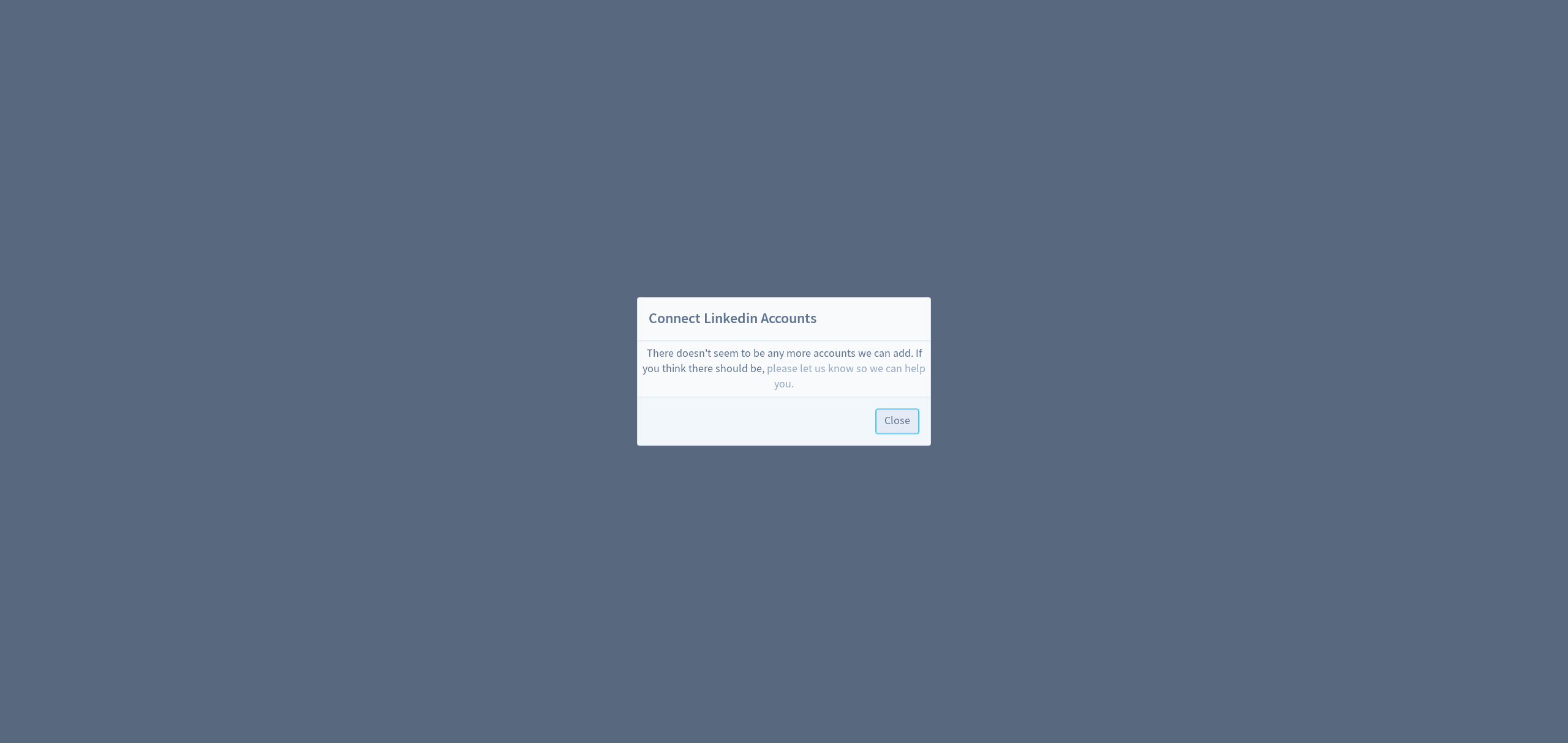
click at [904, 418] on span "Close" at bounding box center [897, 422] width 26 height 11
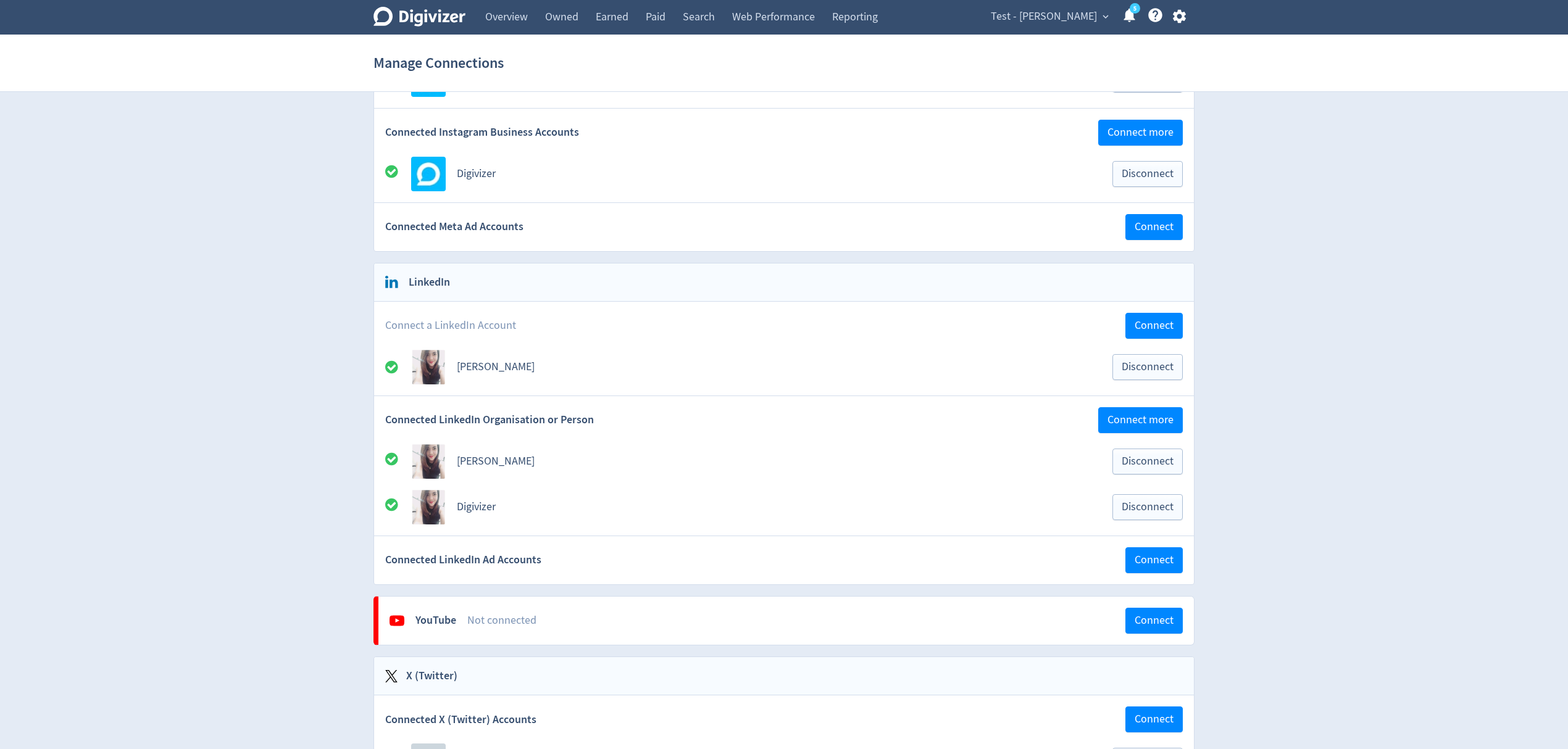
scroll to position [329, 0]
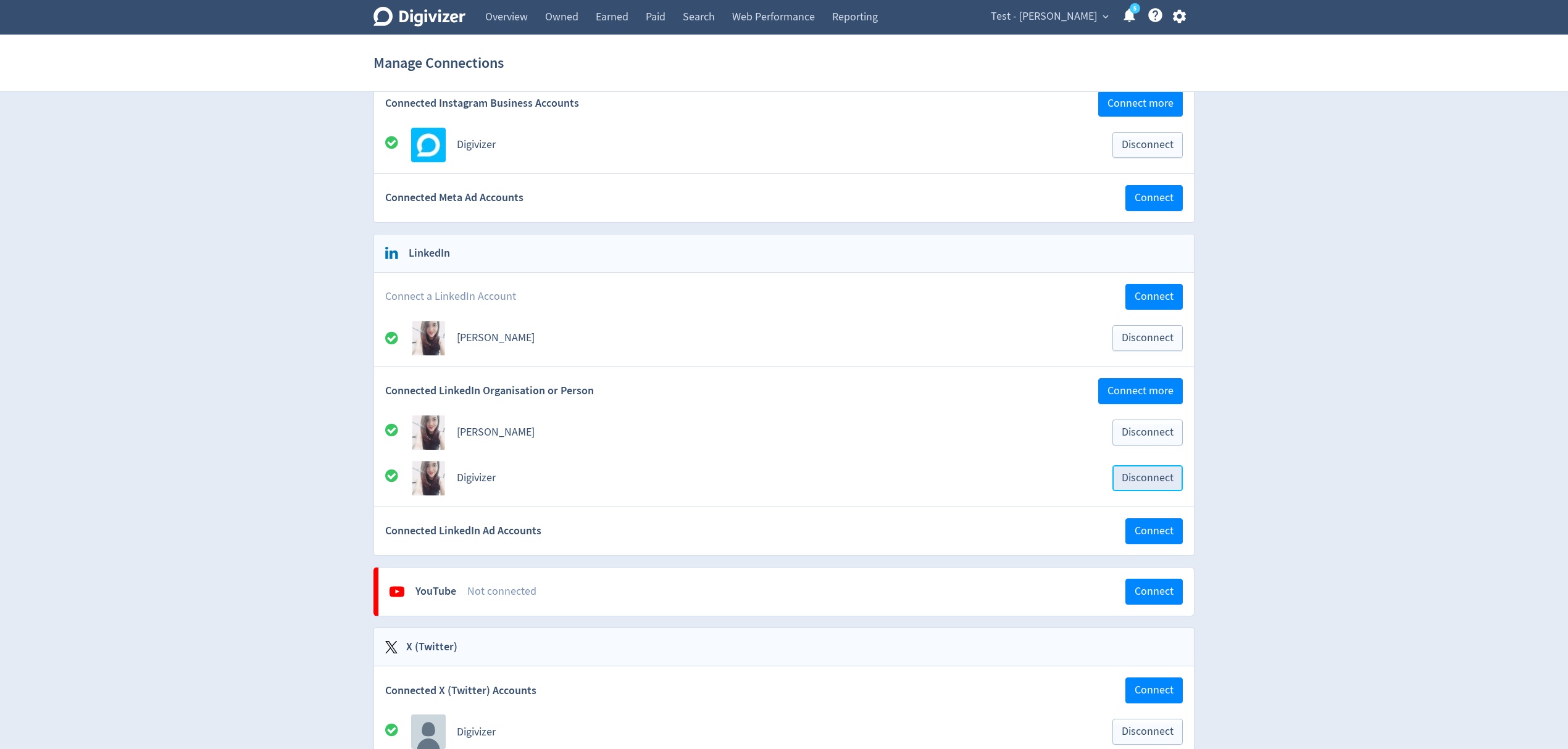
click at [1161, 484] on span "Disconnect" at bounding box center [1147, 478] width 52 height 11
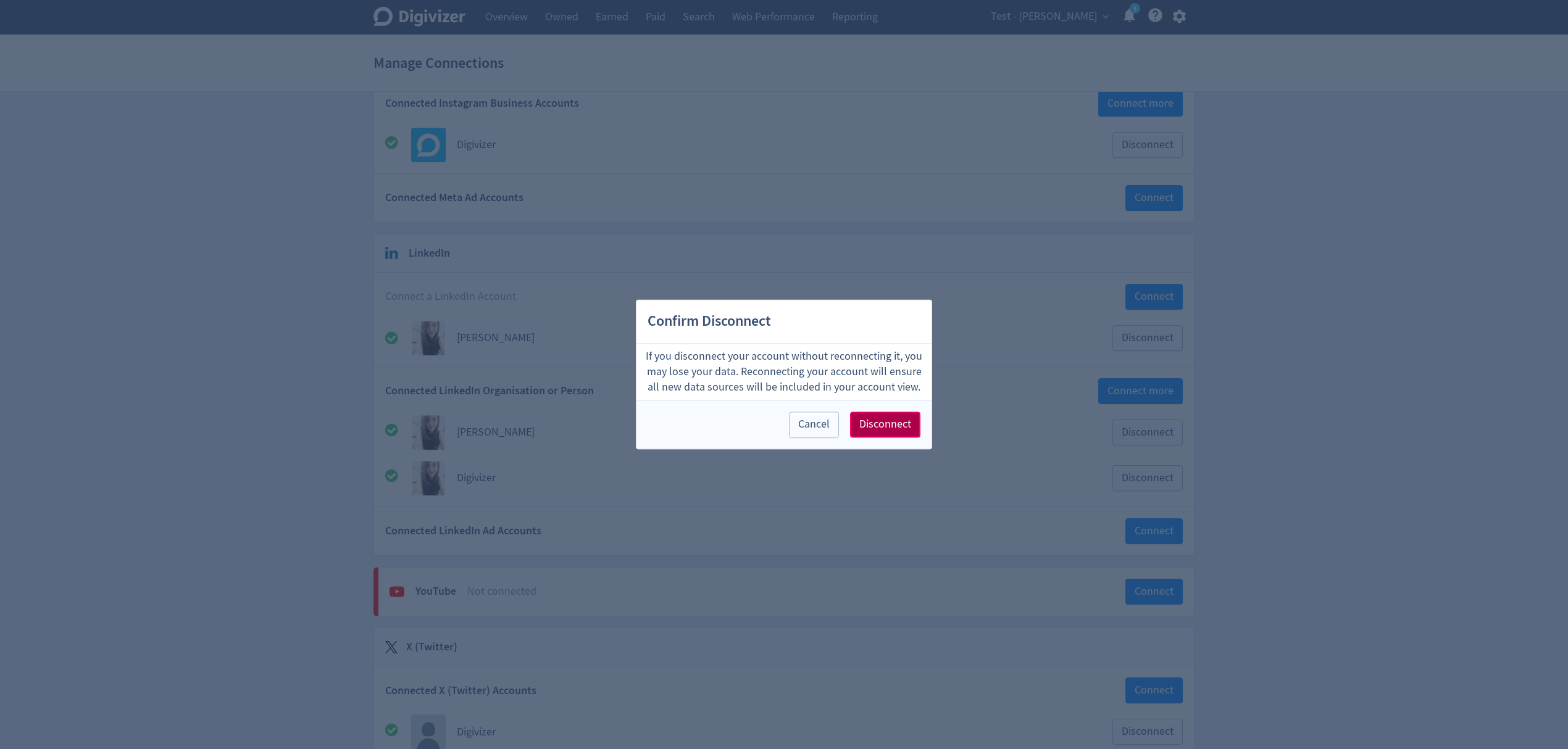
click at [882, 420] on span "Disconnect" at bounding box center [885, 425] width 52 height 11
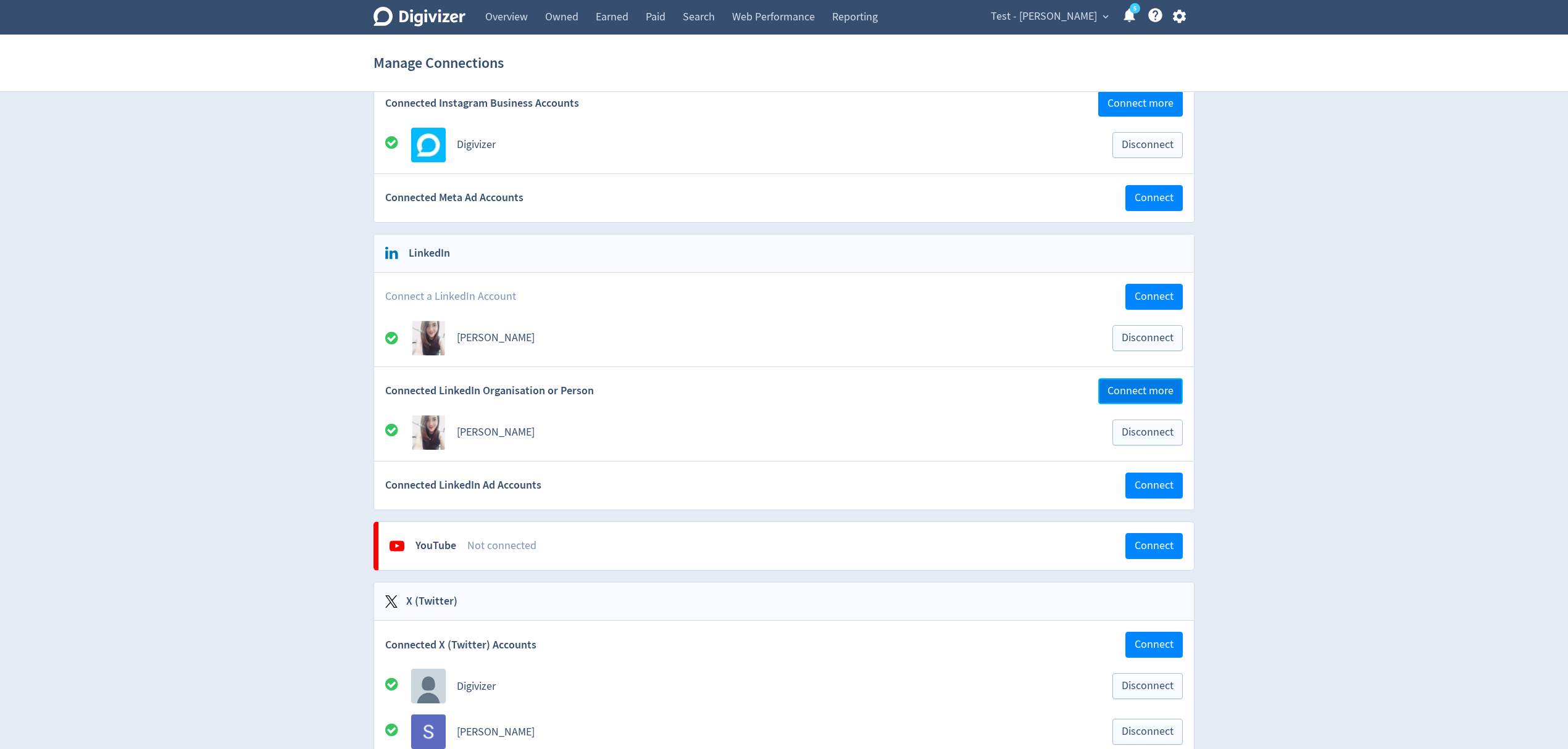
click at [1122, 392] on span "Connect more" at bounding box center [1141, 391] width 66 height 11
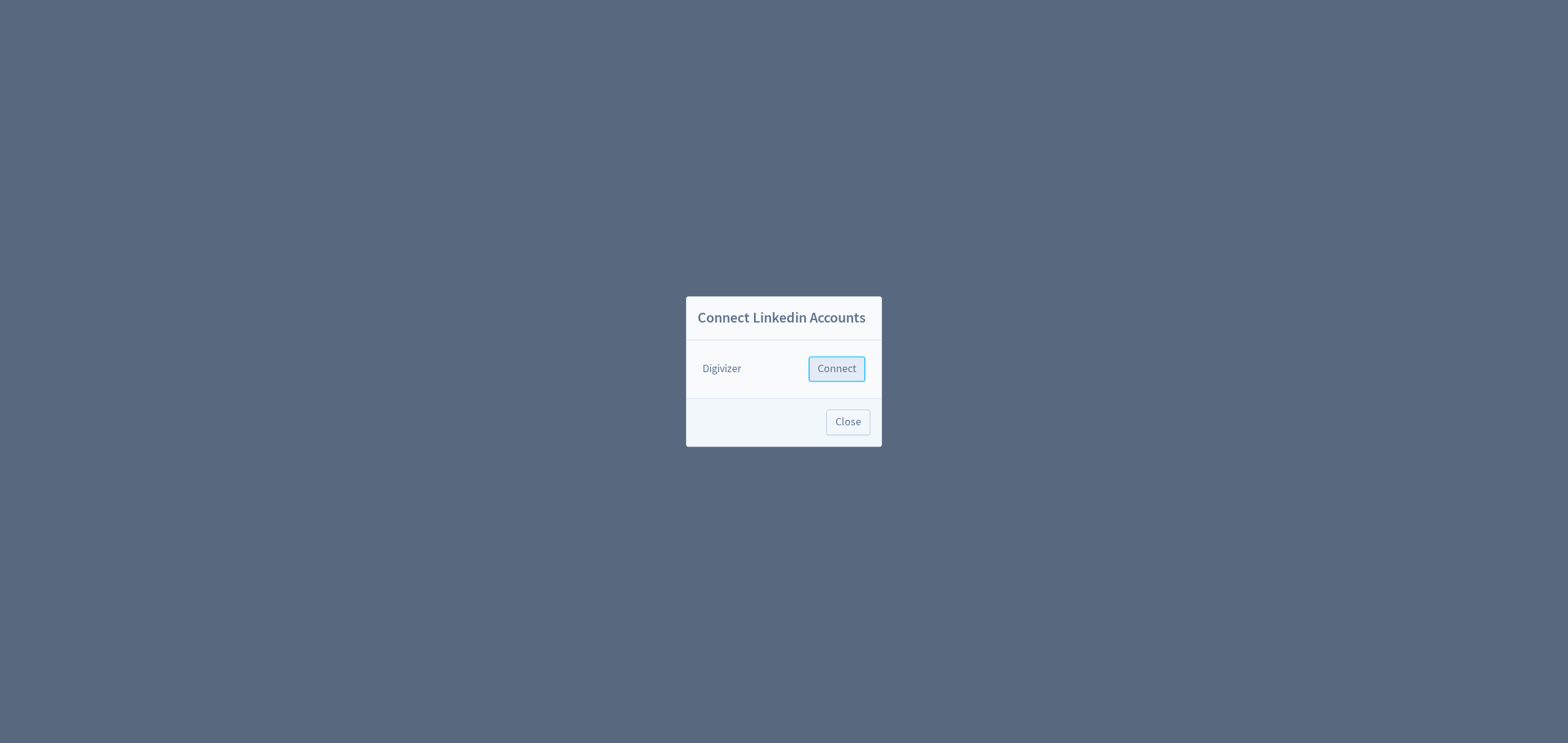
click at [834, 370] on span "Connect" at bounding box center [836, 369] width 38 height 11
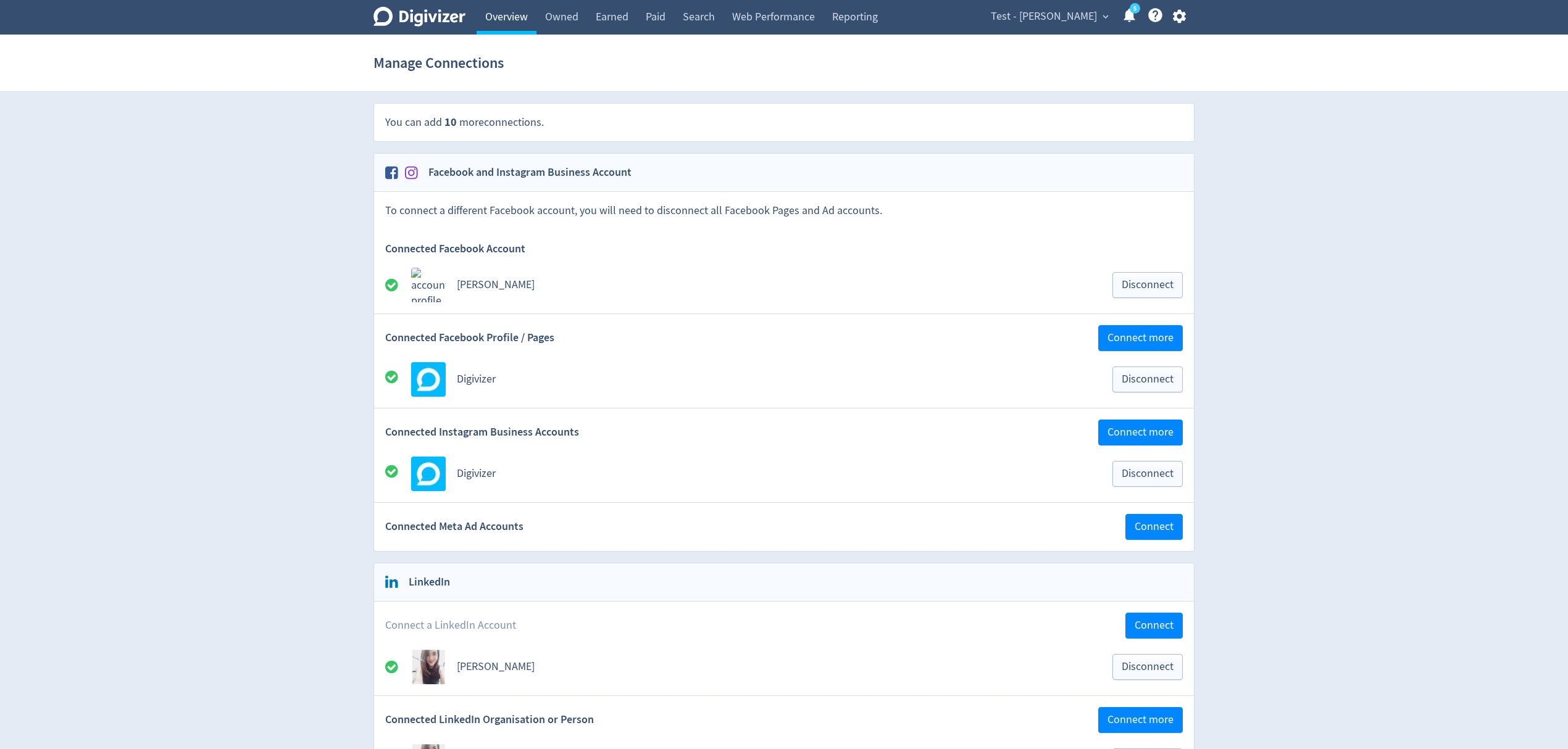
click at [504, 20] on link "Overview" at bounding box center [506, 17] width 60 height 35
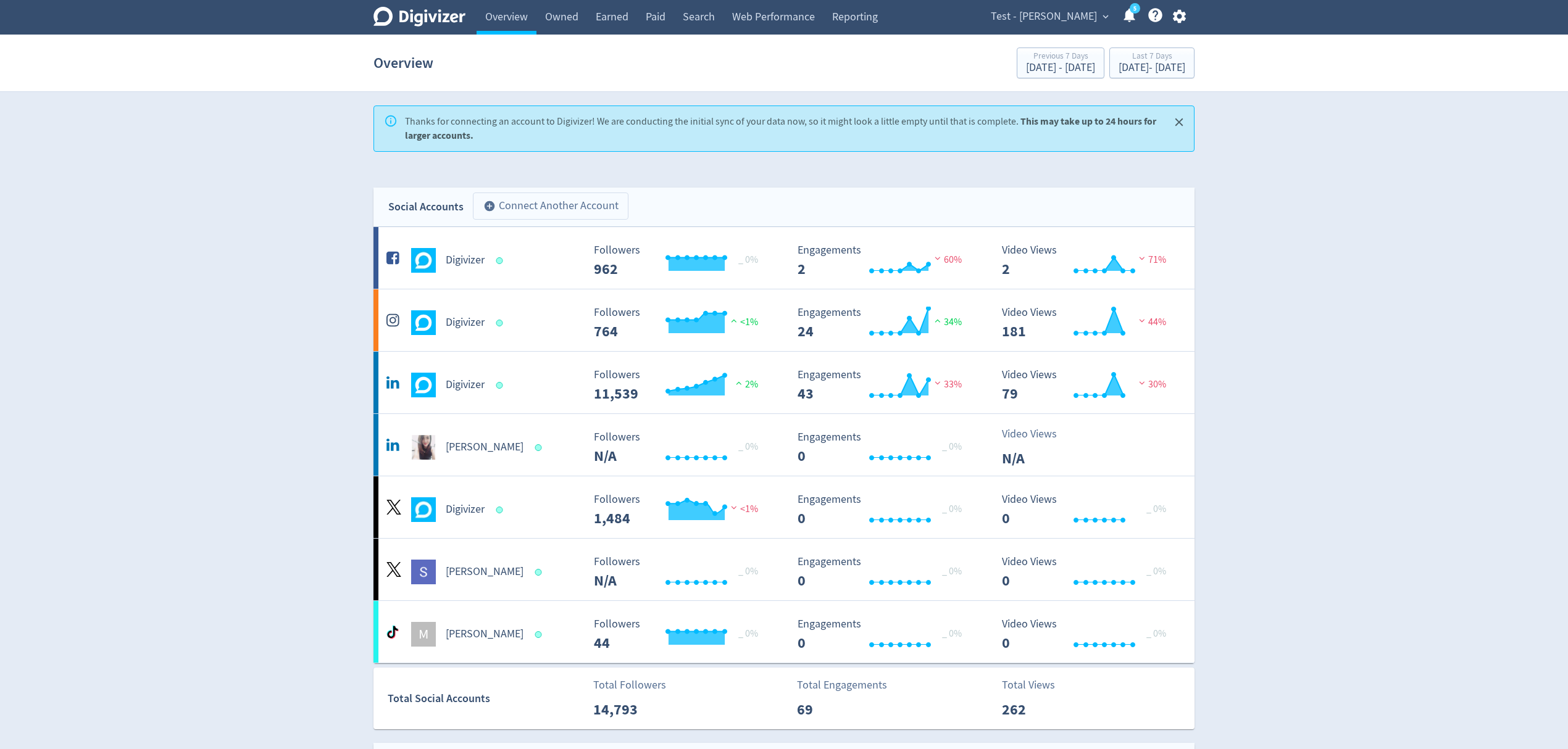
click at [618, 210] on button "add_circle Connect Another Account" at bounding box center [550, 206] width 155 height 27
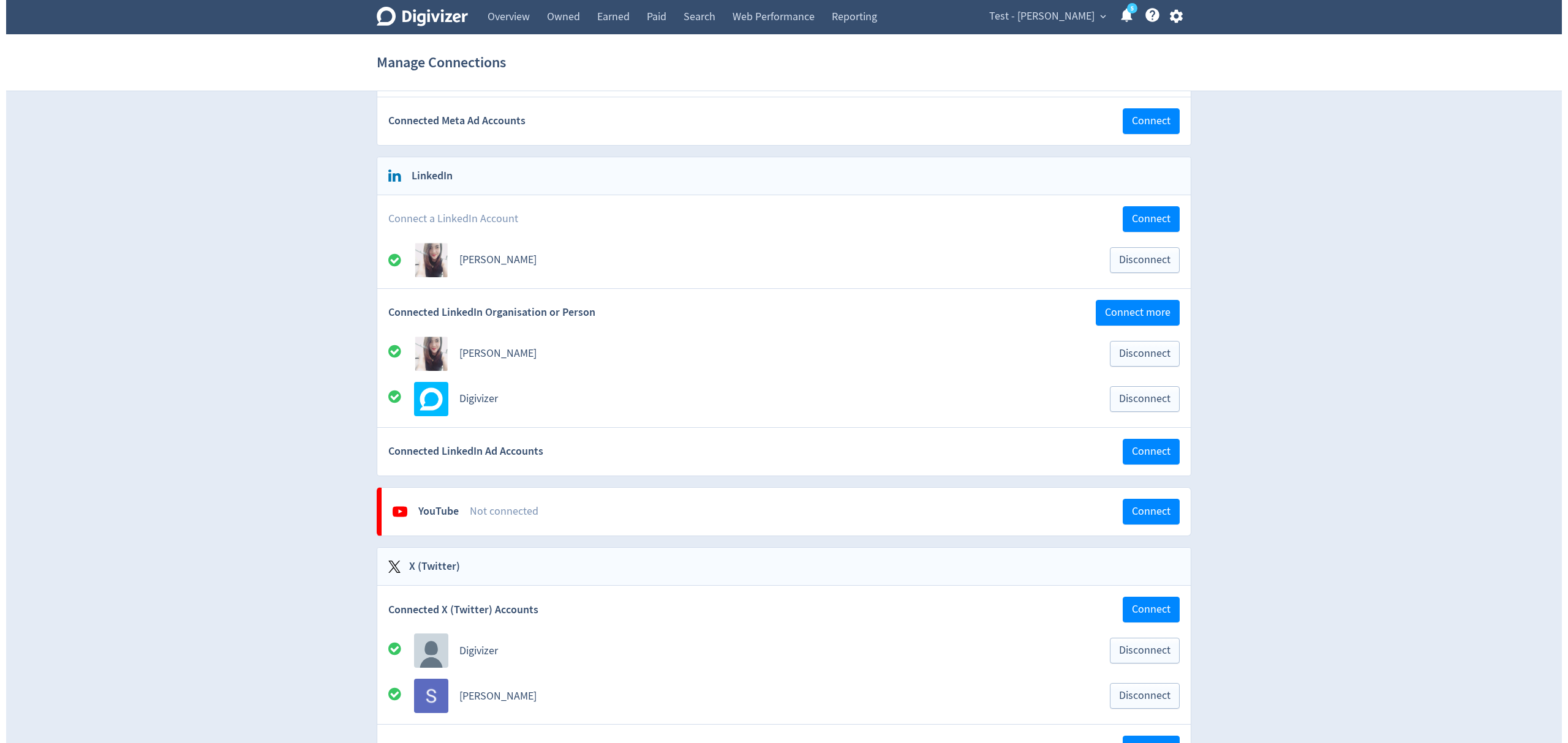
scroll to position [408, 0]
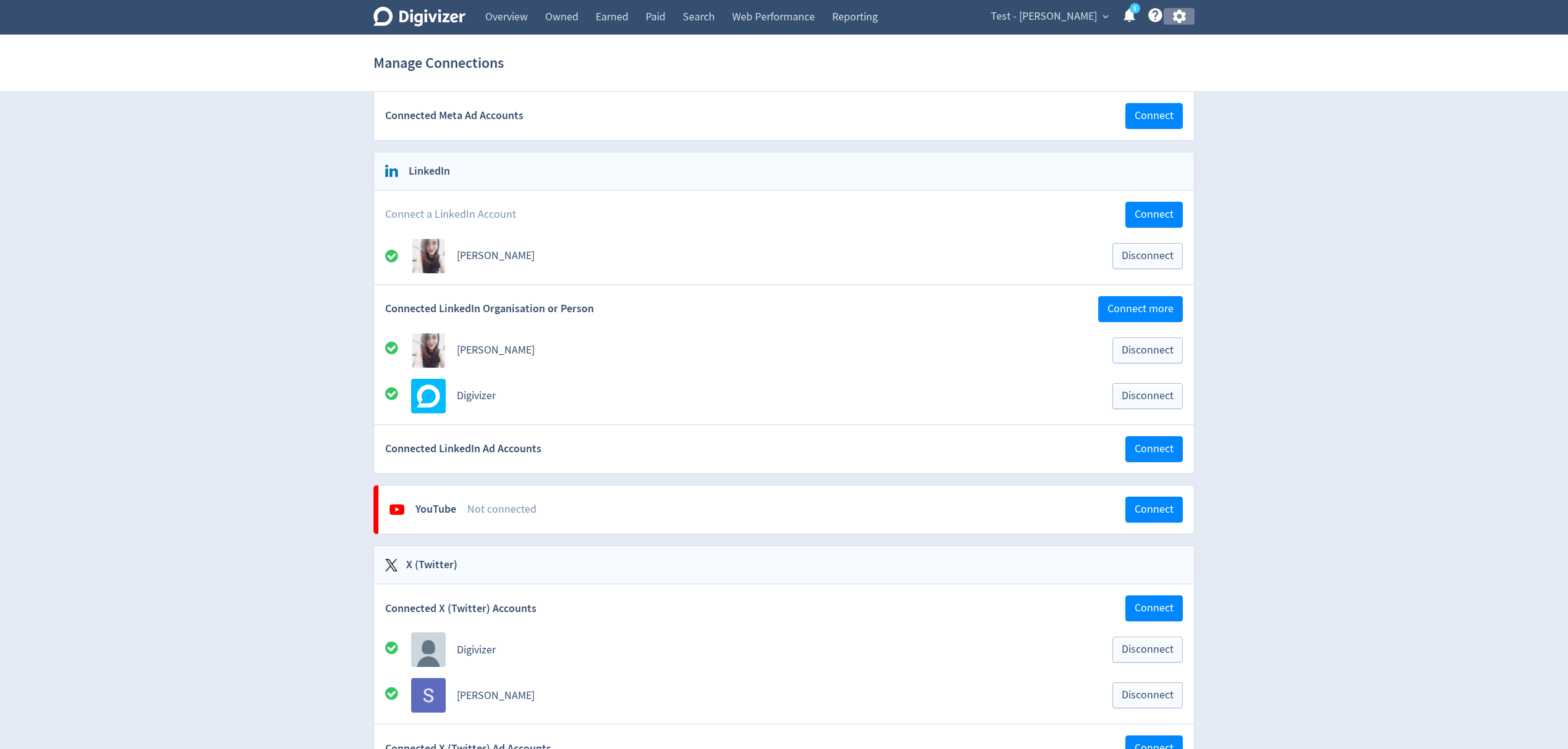
click at [1176, 16] on icon "button" at bounding box center [1178, 16] width 13 height 13
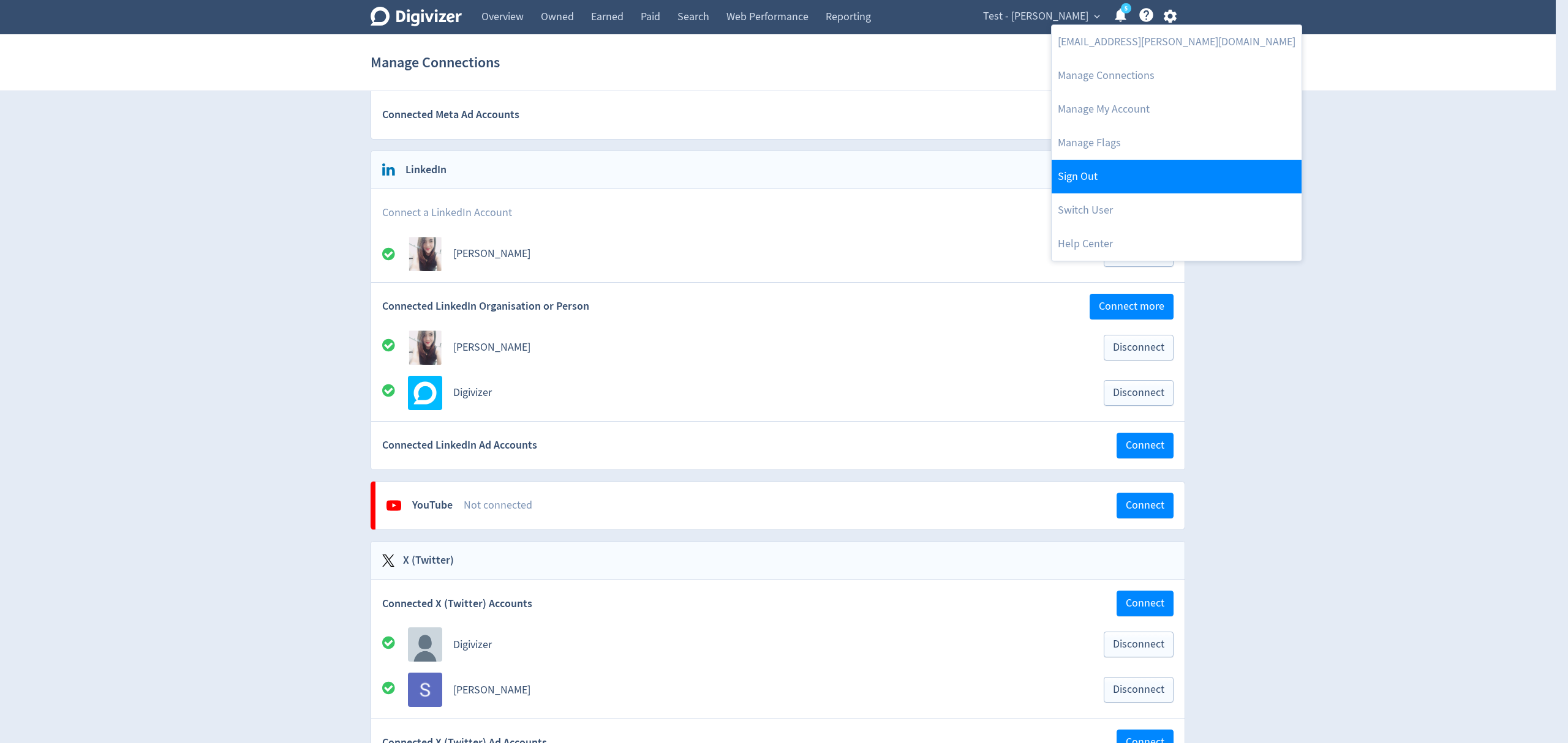
click at [1091, 185] on link "Sign Out" at bounding box center [1176, 176] width 250 height 34
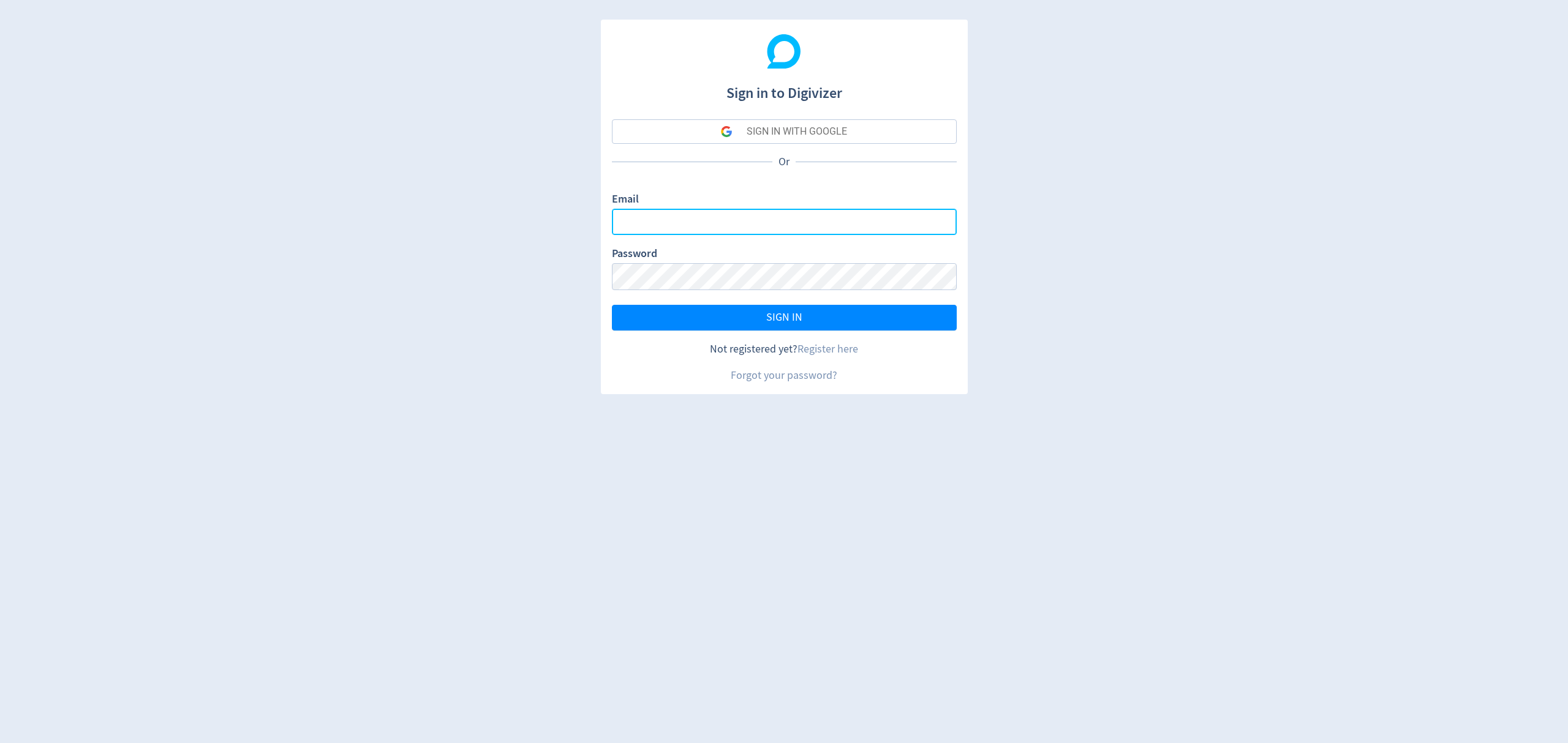
type input "[EMAIL_ADDRESS][PERSON_NAME][DOMAIN_NAME]"
